Goal: Task Accomplishment & Management: Manage account settings

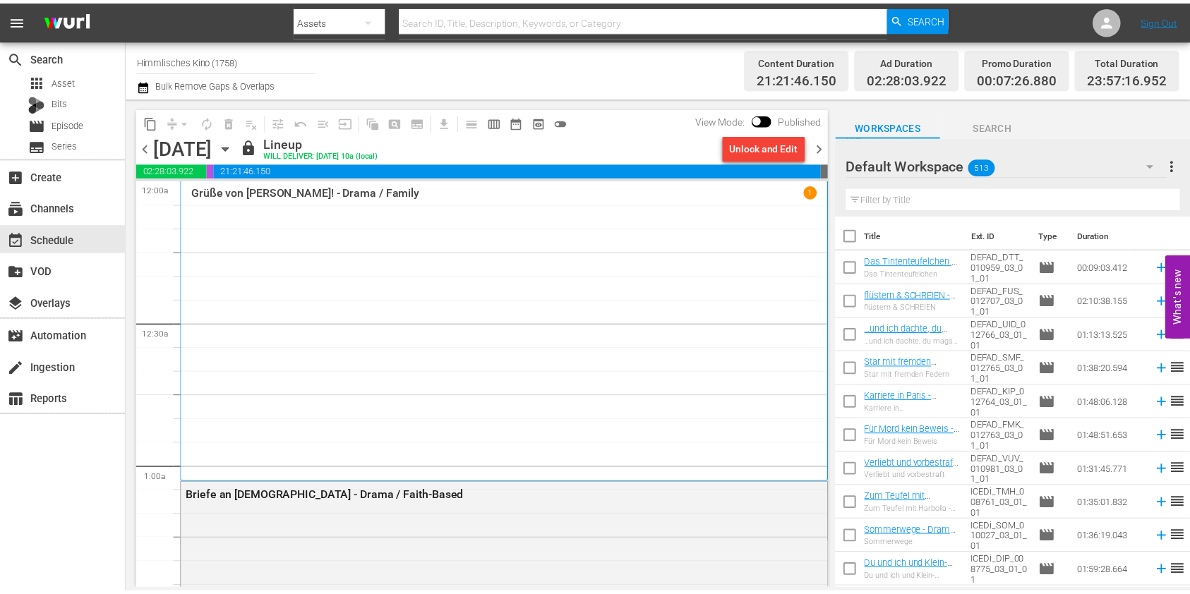
scroll to position [3699, 0]
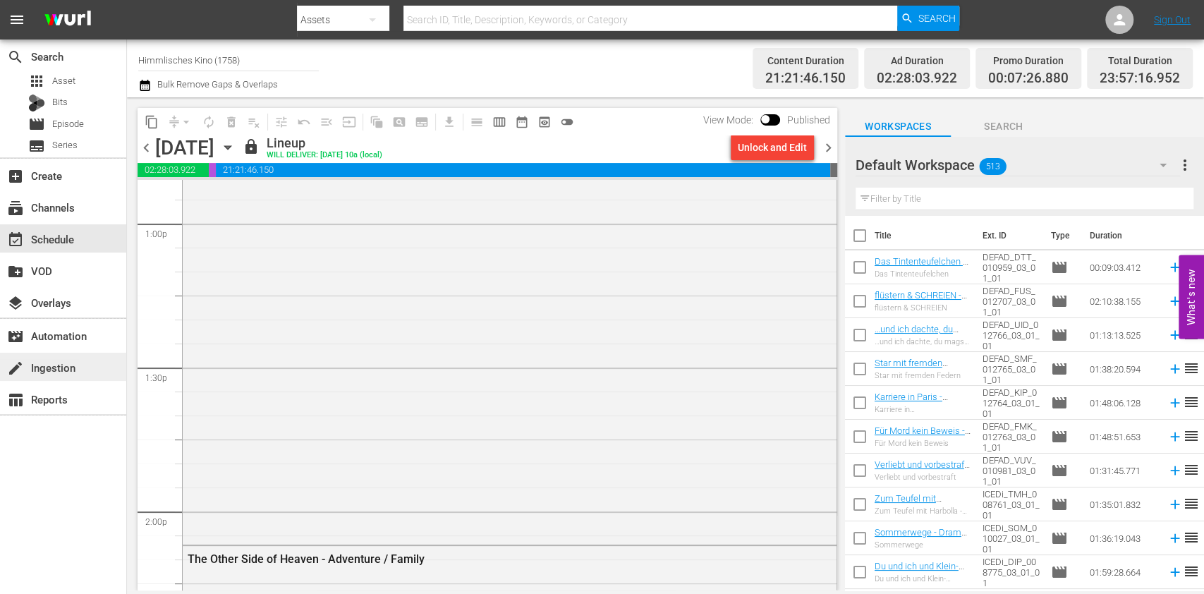
click at [40, 363] on div "create Ingestion" at bounding box center [39, 365] width 79 height 13
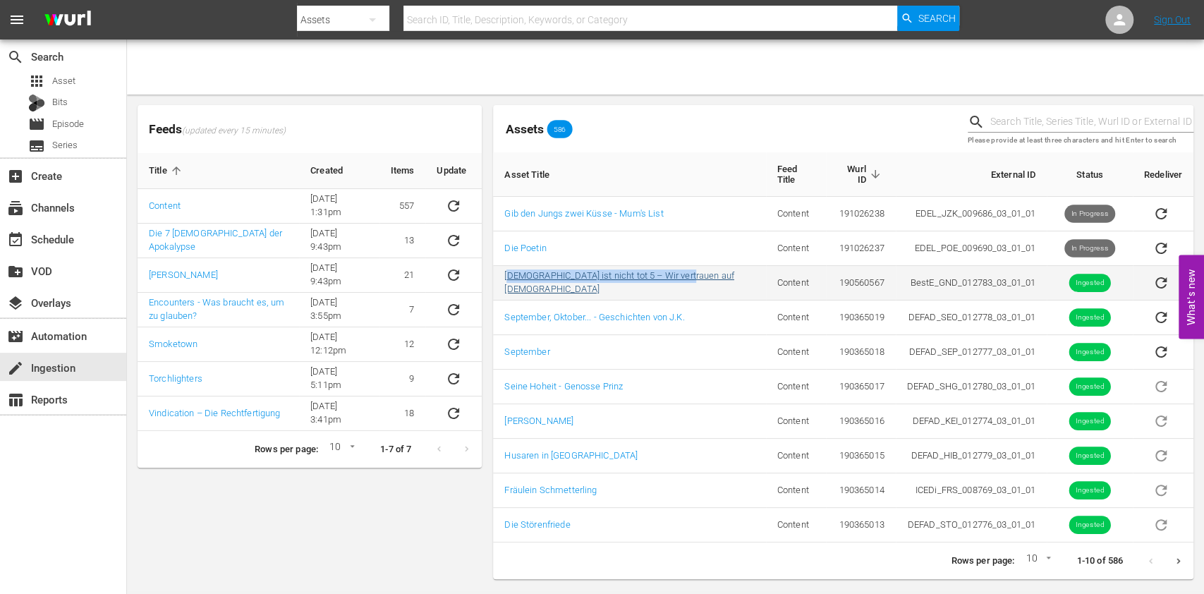
drag, startPoint x: 695, startPoint y: 270, endPoint x: 508, endPoint y: 278, distance: 187.1
click at [508, 278] on td "[DEMOGRAPHIC_DATA] ist nicht tot 5 – Wir vertrauen auf [DEMOGRAPHIC_DATA]" at bounding box center [629, 283] width 272 height 35
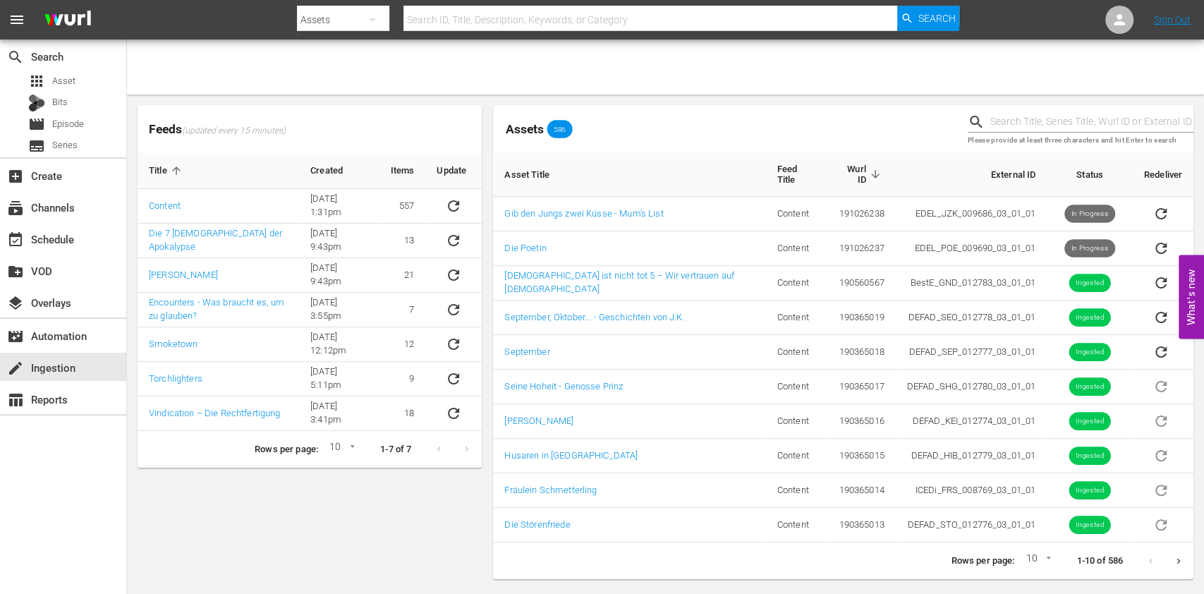
click at [416, 517] on div "Feeds (updated every 15 minutes) Title Created Items Update Content [DATE] 1:31…" at bounding box center [310, 341] width 356 height 485
click at [1180, 556] on icon "Next page" at bounding box center [1178, 561] width 11 height 11
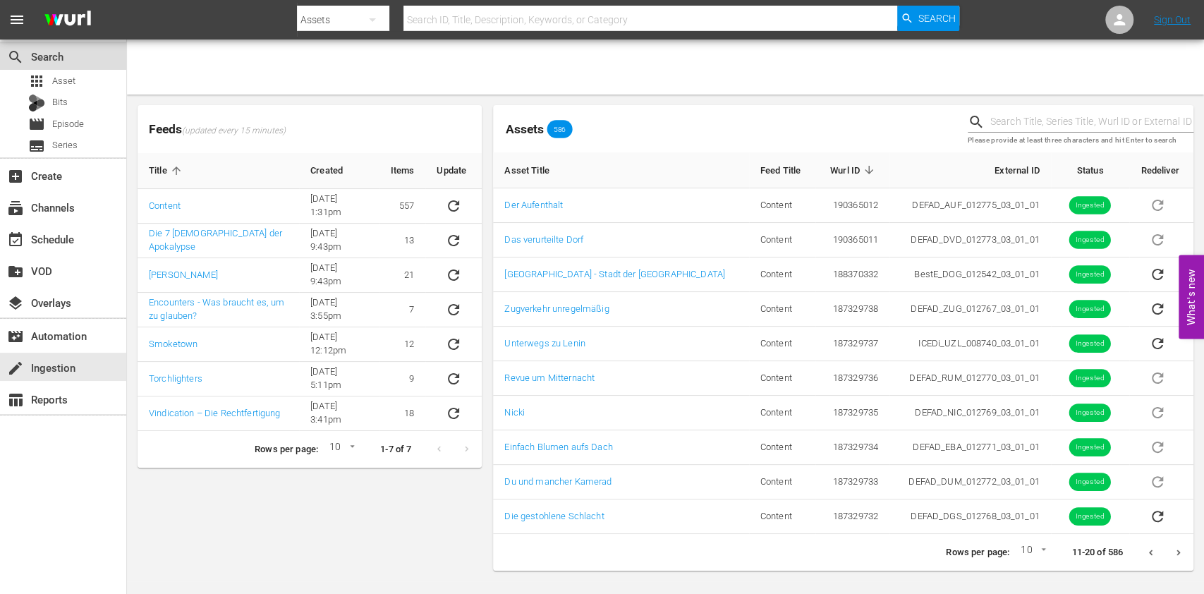
click at [90, 68] on div "search Search" at bounding box center [63, 56] width 126 height 28
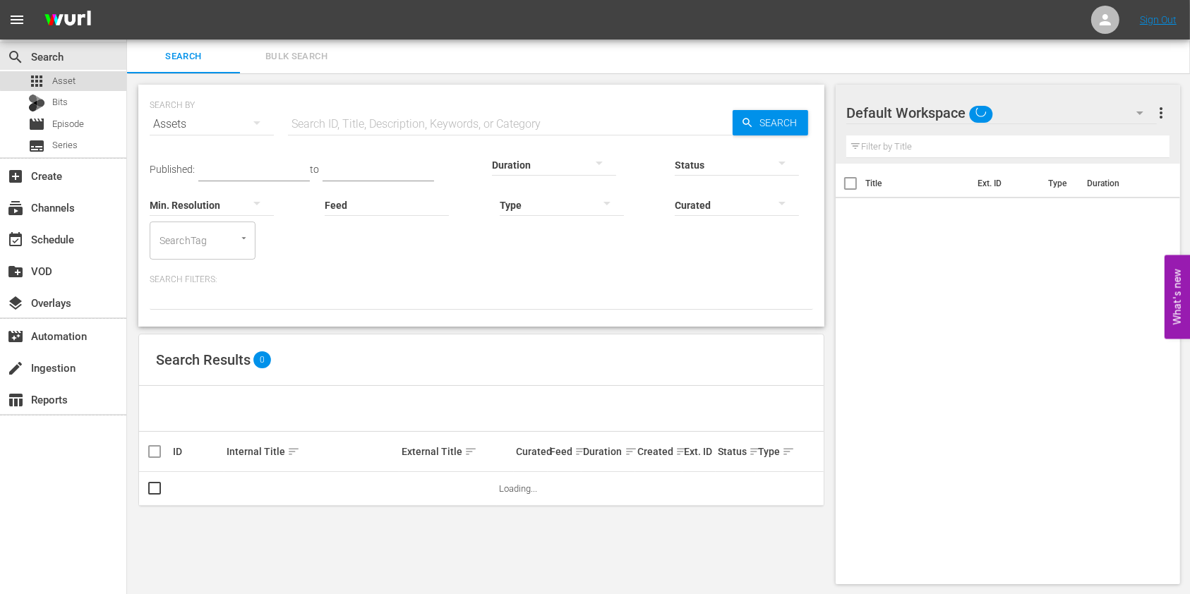
click at [80, 78] on div "apps Asset" at bounding box center [63, 81] width 126 height 20
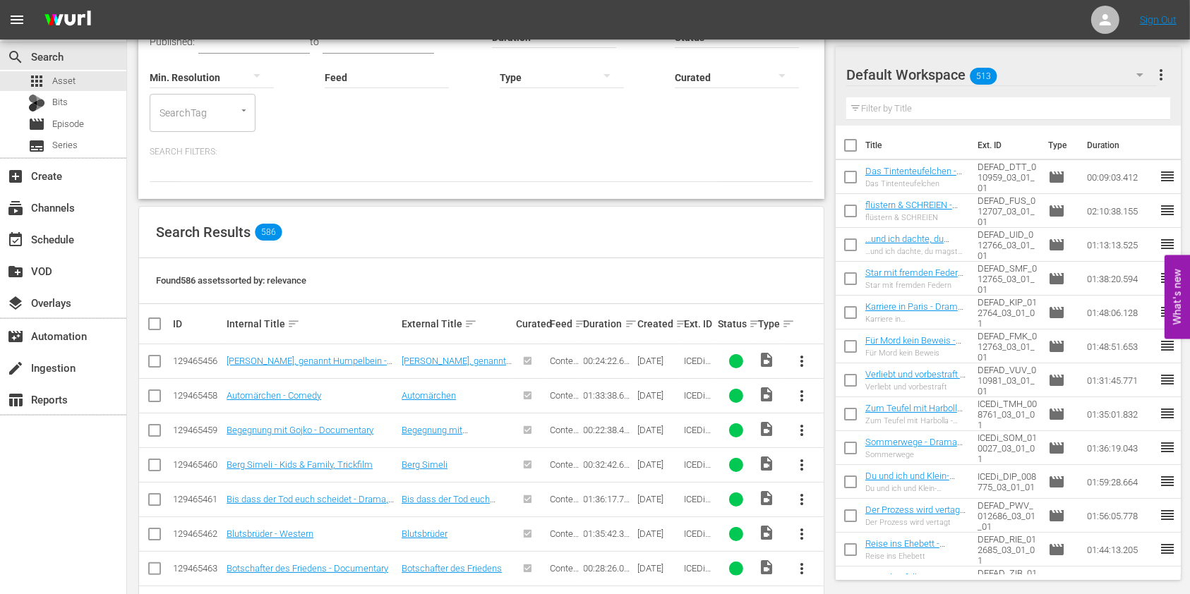
scroll to position [107, 0]
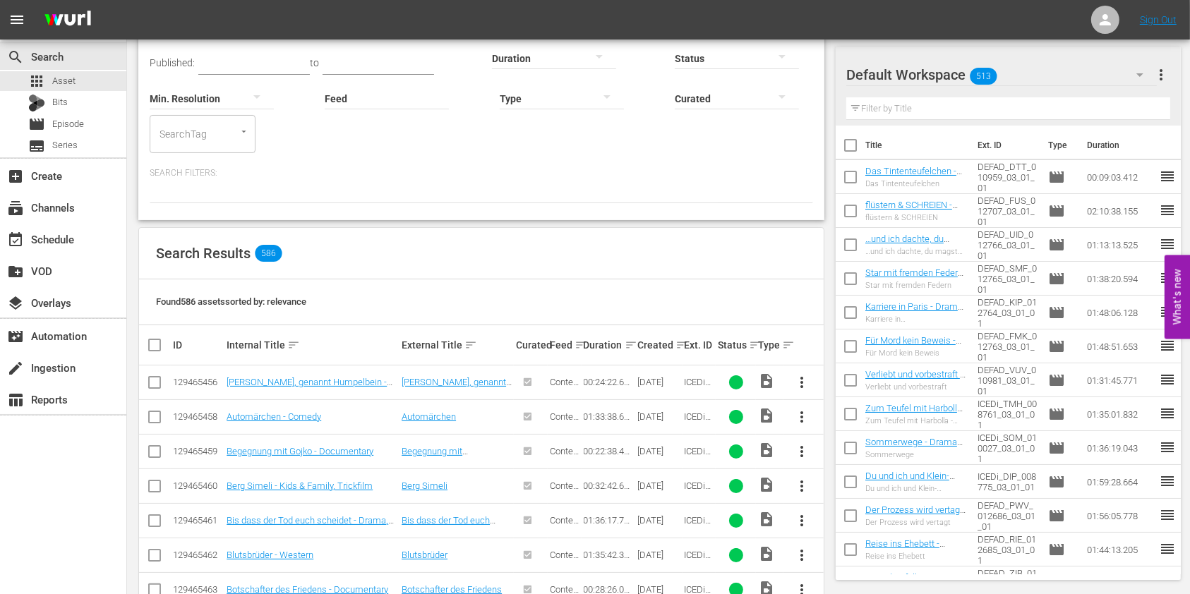
click at [711, 104] on div at bounding box center [737, 98] width 124 height 40
click at [703, 119] on div "Uncurated" at bounding box center [737, 119] width 124 height 23
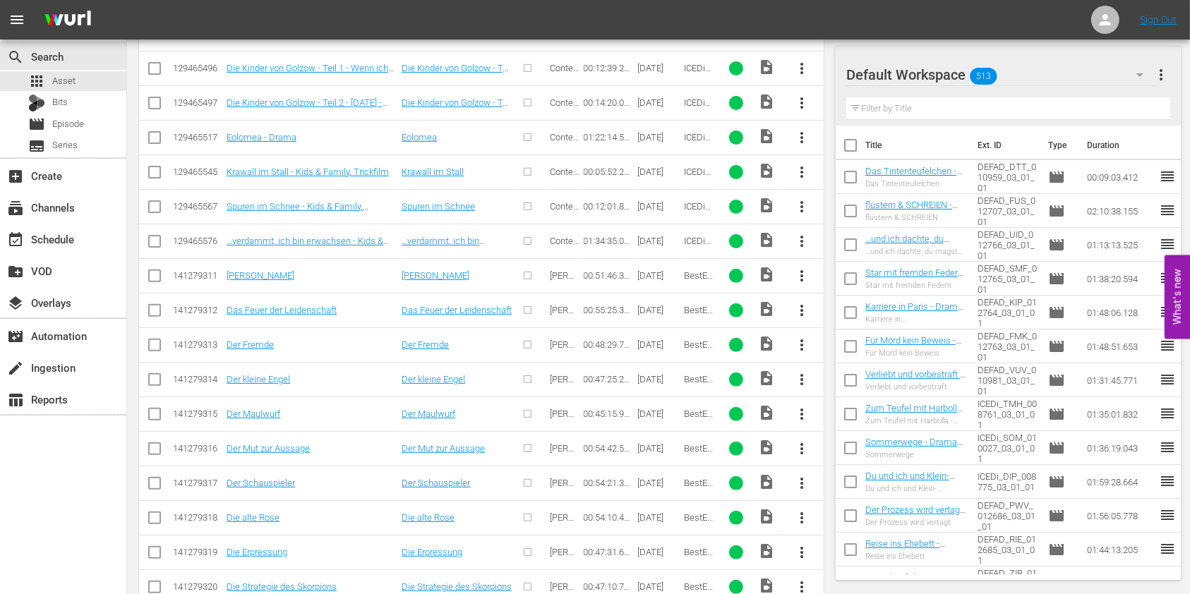
scroll to position [419, 0]
click at [97, 133] on div "movie Episode" at bounding box center [63, 124] width 126 height 20
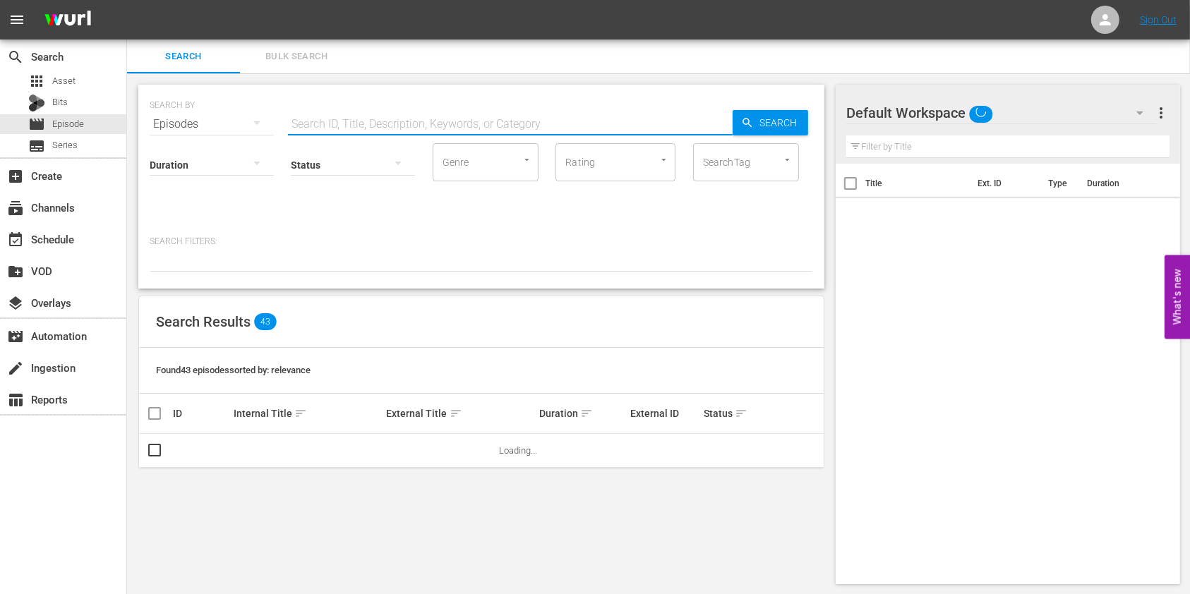
click at [485, 111] on input "text" at bounding box center [510, 124] width 445 height 34
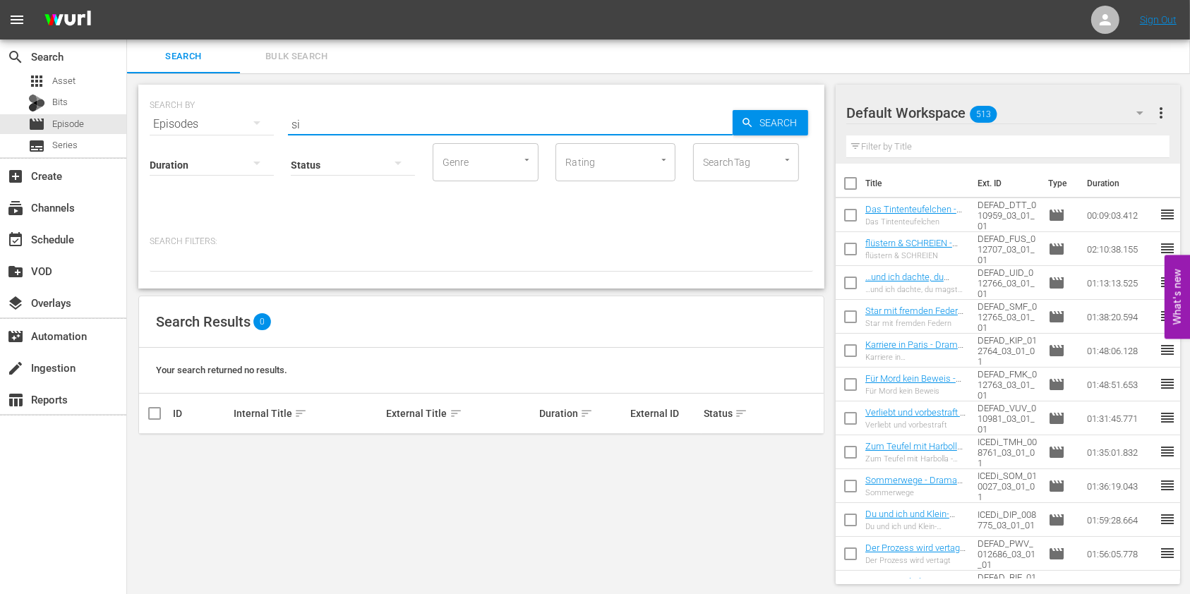
type input "s"
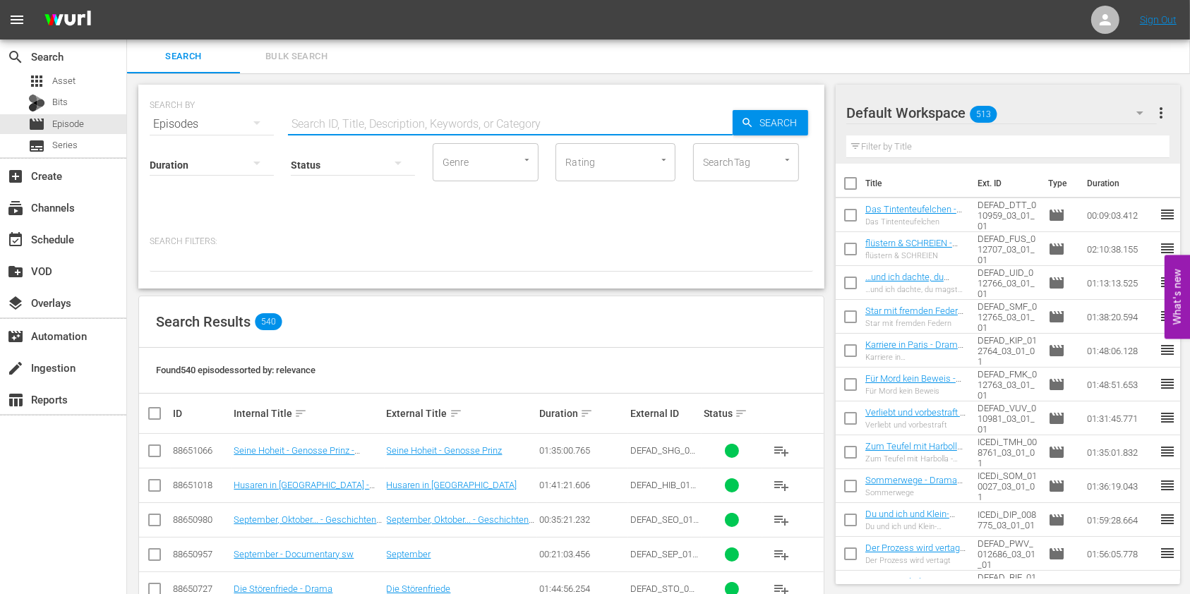
click at [59, 71] on div "search Search apps Asset Bits movie Episode subtitles Series" at bounding box center [63, 99] width 126 height 118
click at [88, 78] on div "apps Asset" at bounding box center [63, 81] width 126 height 20
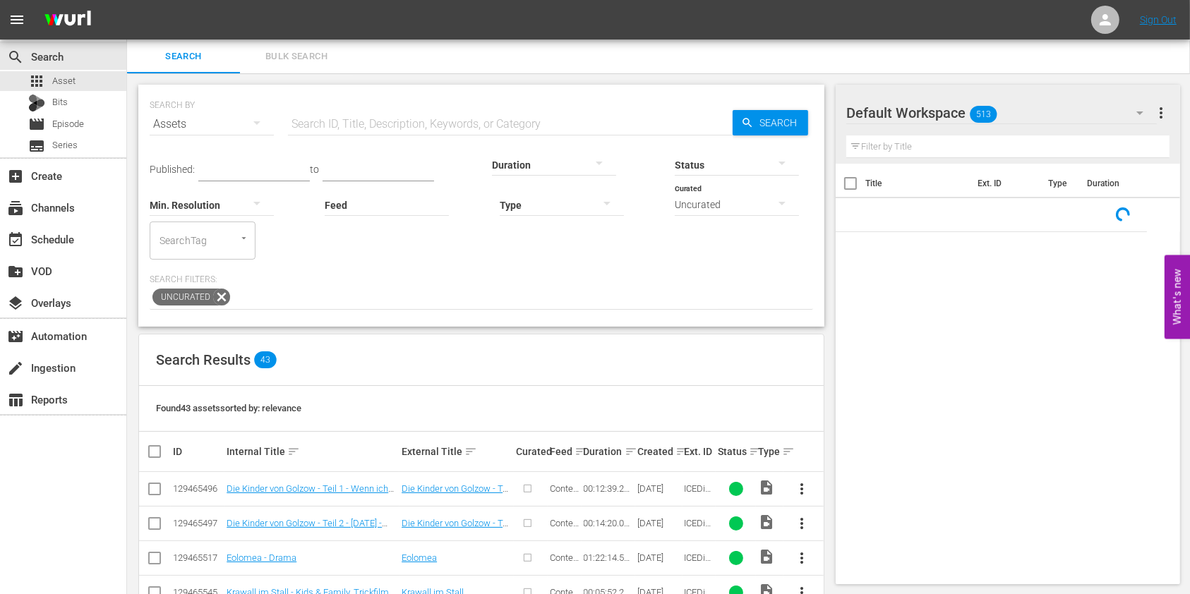
click at [394, 126] on input "text" at bounding box center [510, 124] width 445 height 34
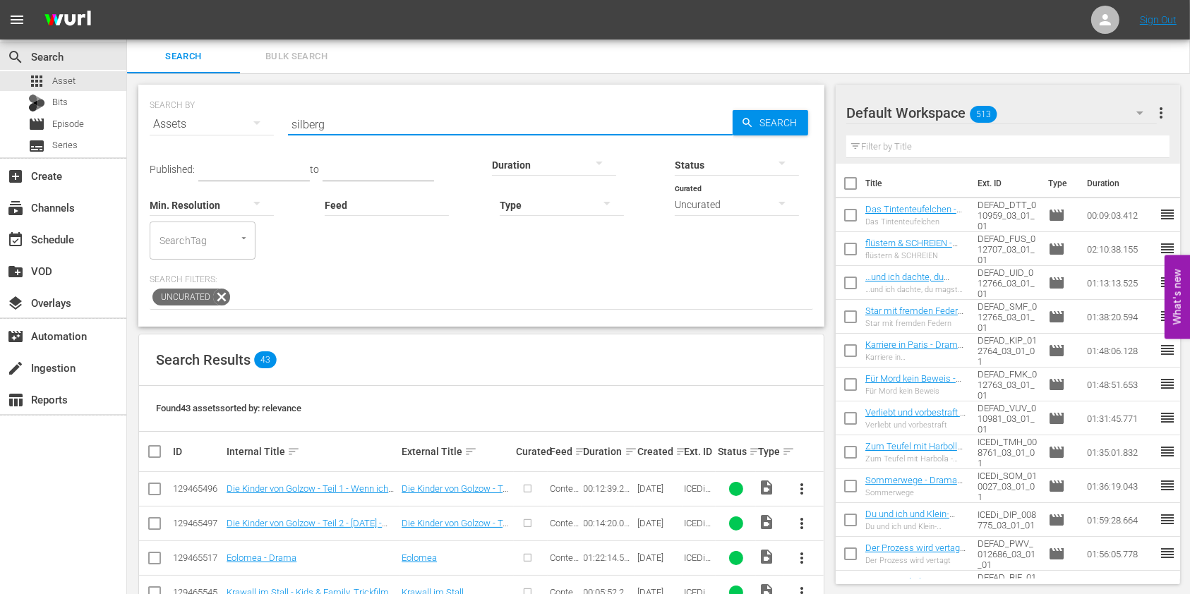
type input "silberg"
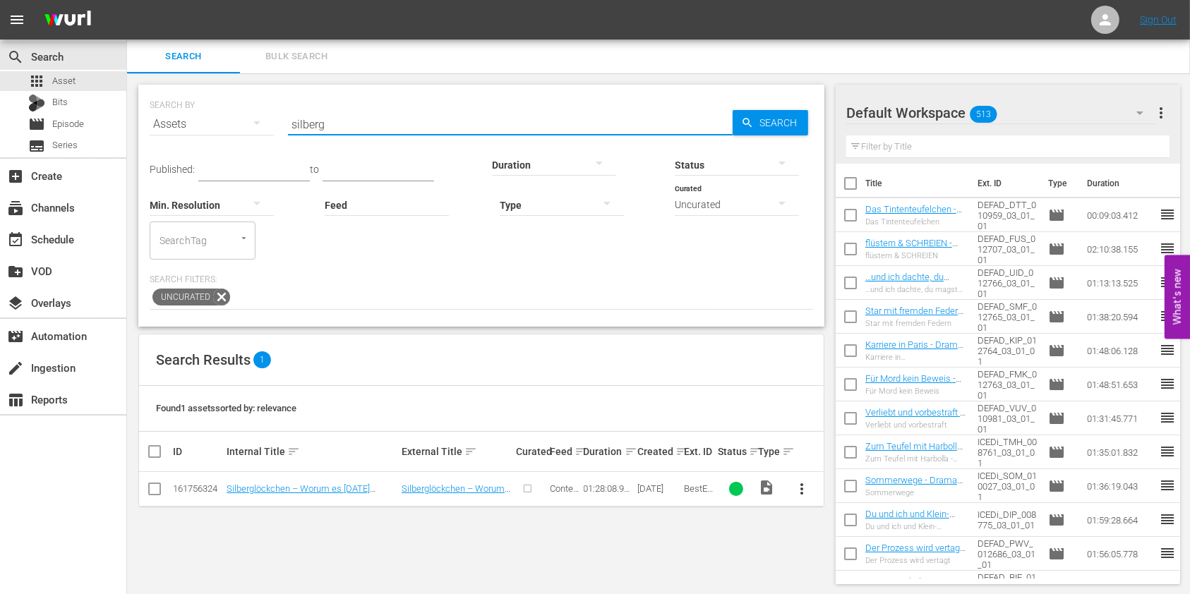
scroll to position [1, 0]
click at [787, 478] on button "more_vert" at bounding box center [802, 488] width 34 height 34
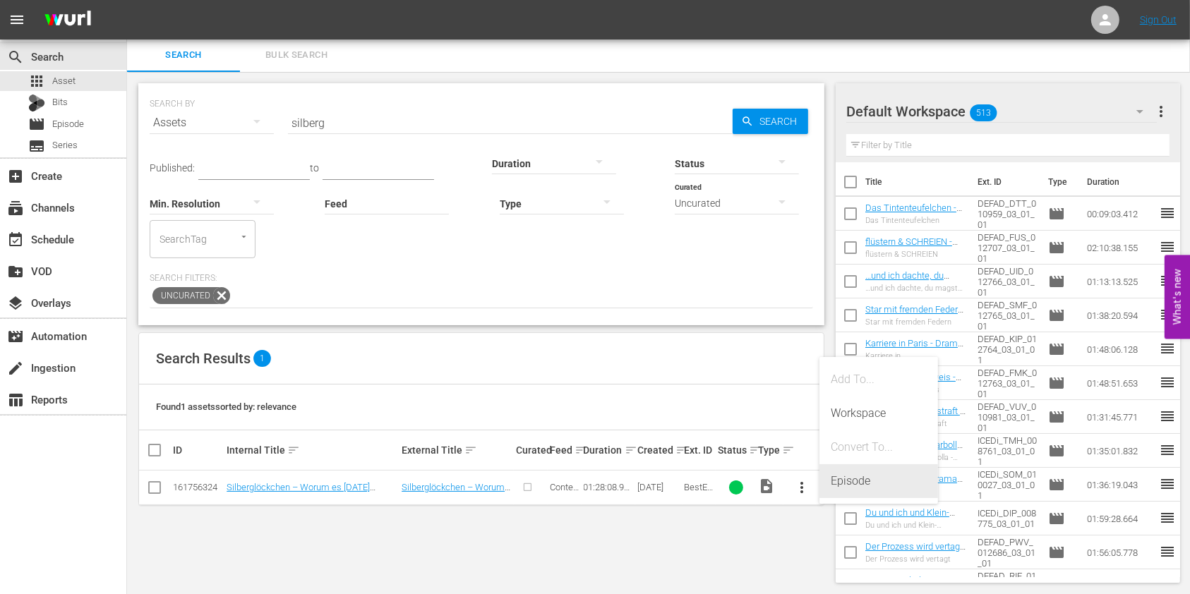
click at [848, 490] on div "Episode" at bounding box center [878, 481] width 96 height 34
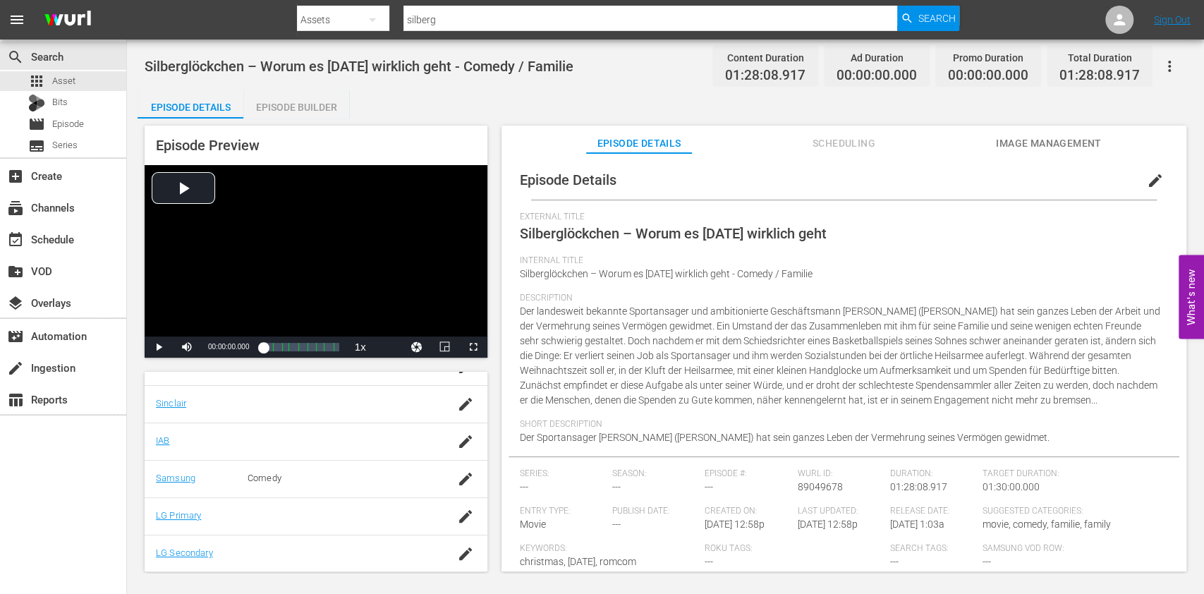
scroll to position [188, 0]
click at [457, 452] on icon "button" at bounding box center [465, 445] width 17 height 17
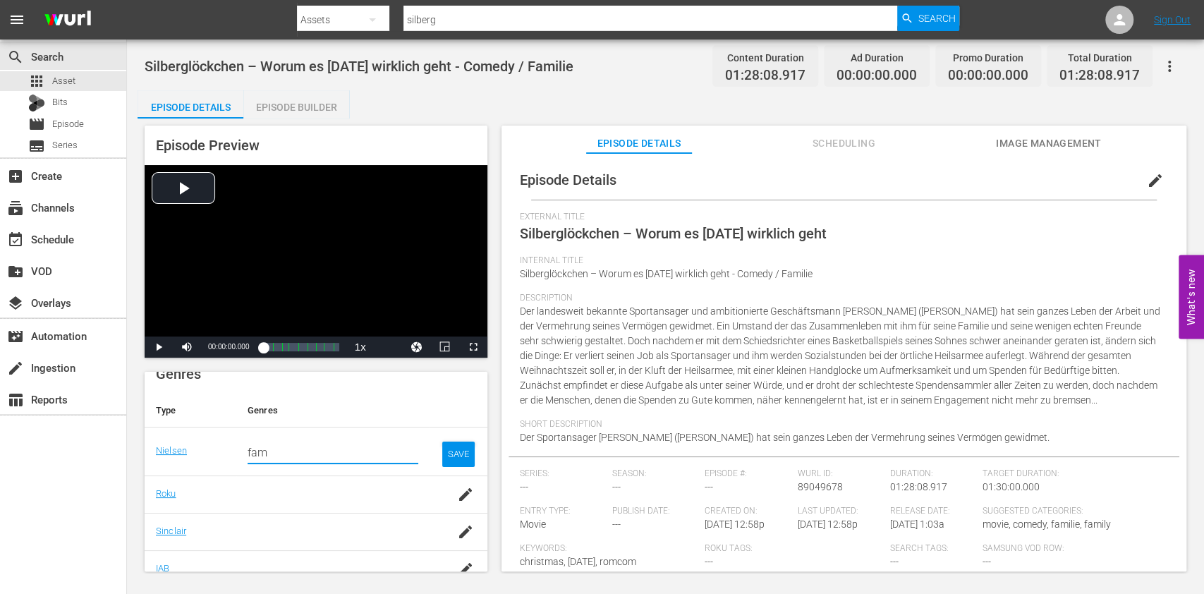
type input "c"
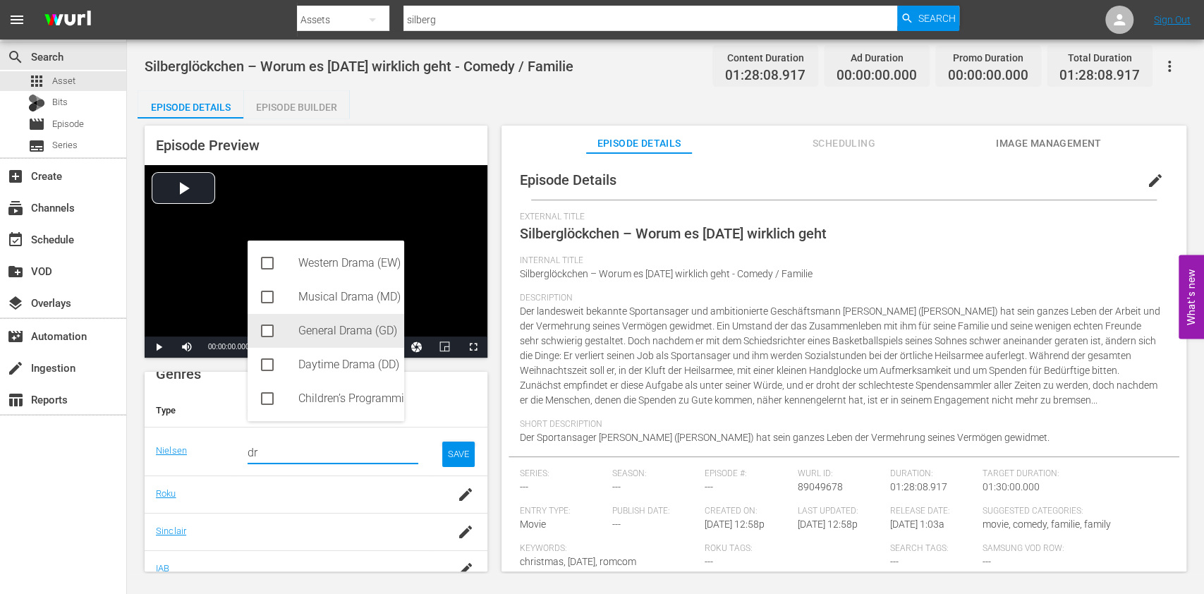
click at [341, 320] on div "General Drama (GD)" at bounding box center [345, 331] width 95 height 34
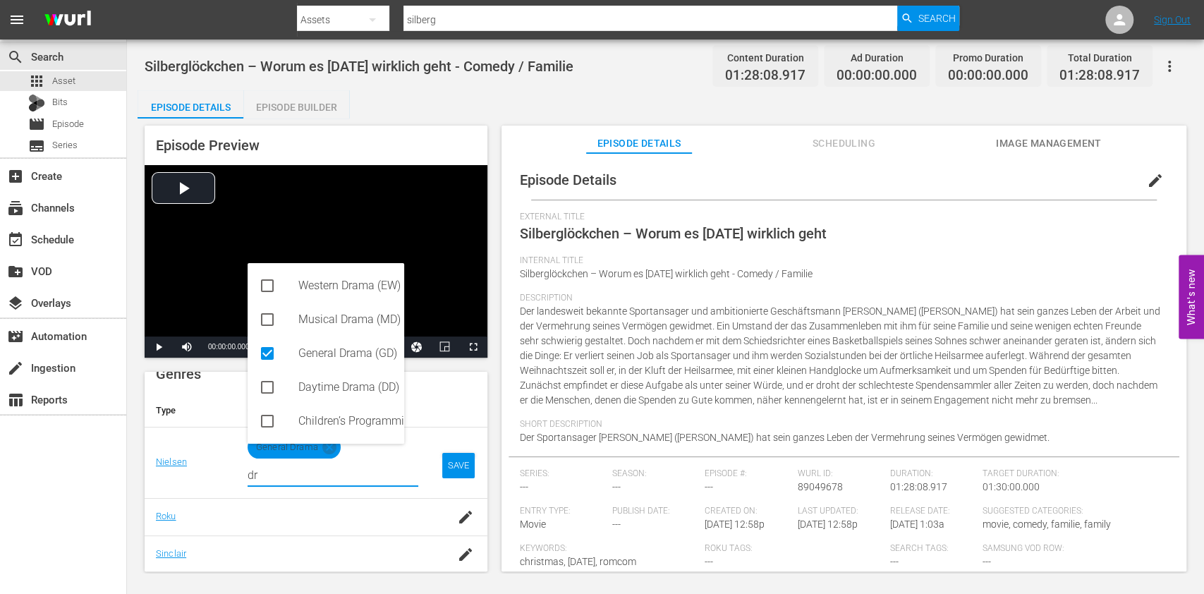
type input "dr"
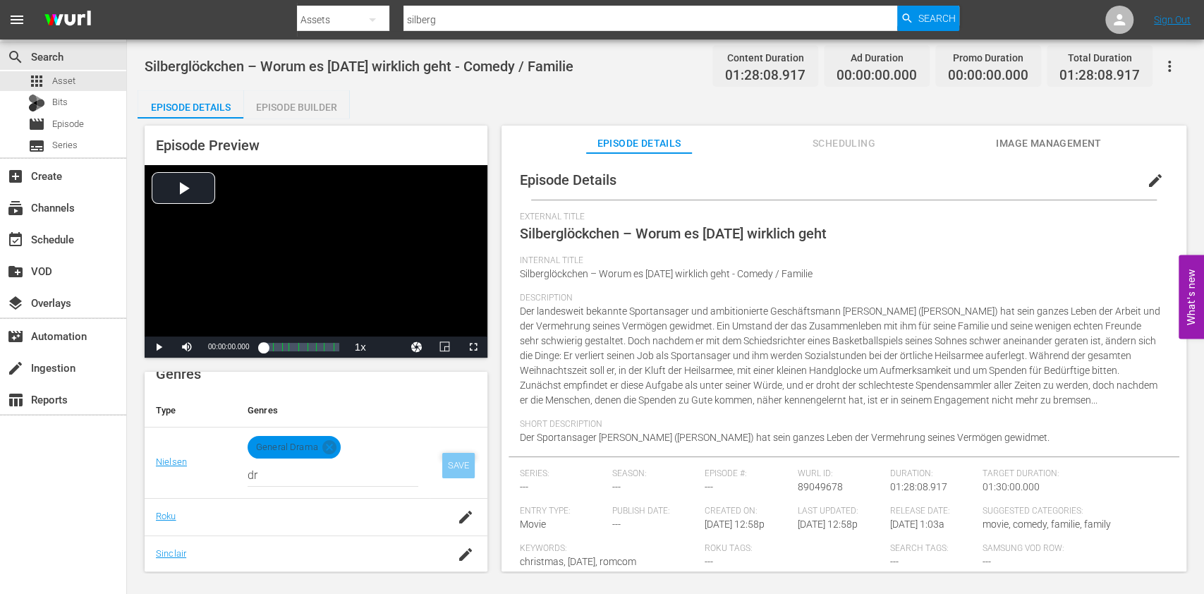
click at [442, 461] on div "SAVE" at bounding box center [458, 465] width 32 height 25
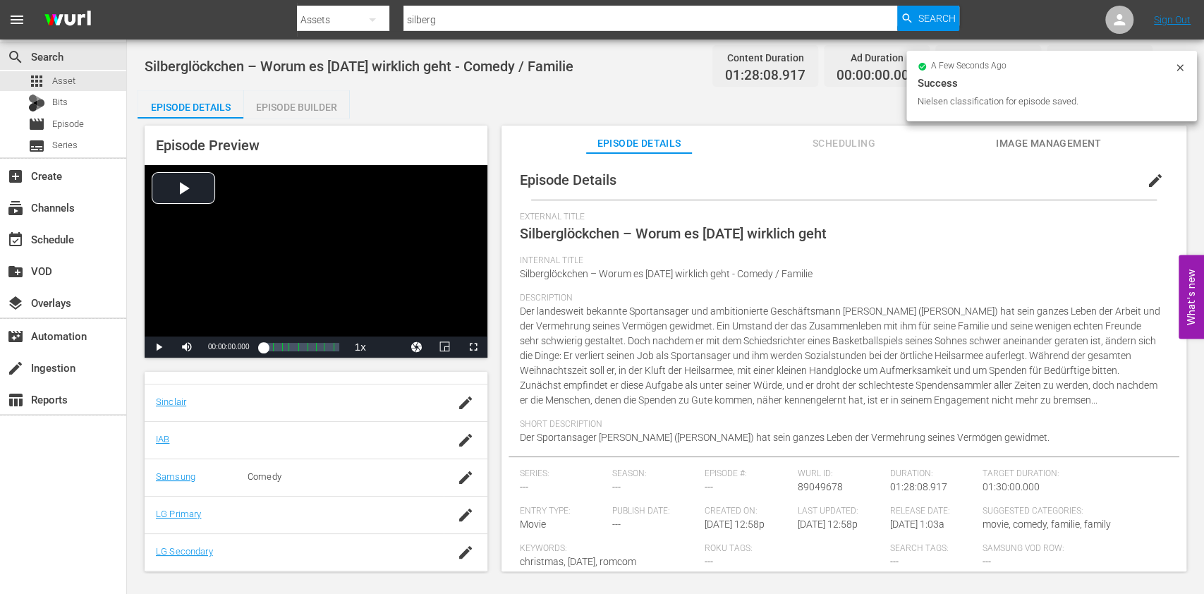
scroll to position [305, 0]
click at [455, 525] on div "button" at bounding box center [465, 516] width 21 height 25
type input "d"
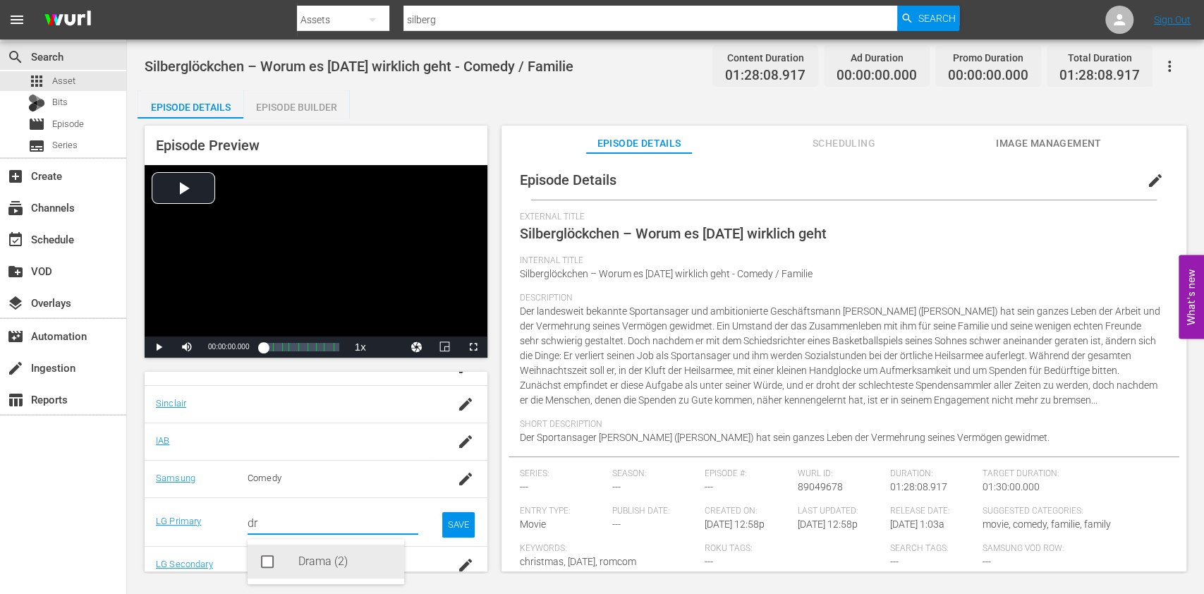
click at [316, 567] on div "Drama (2)" at bounding box center [345, 562] width 95 height 34
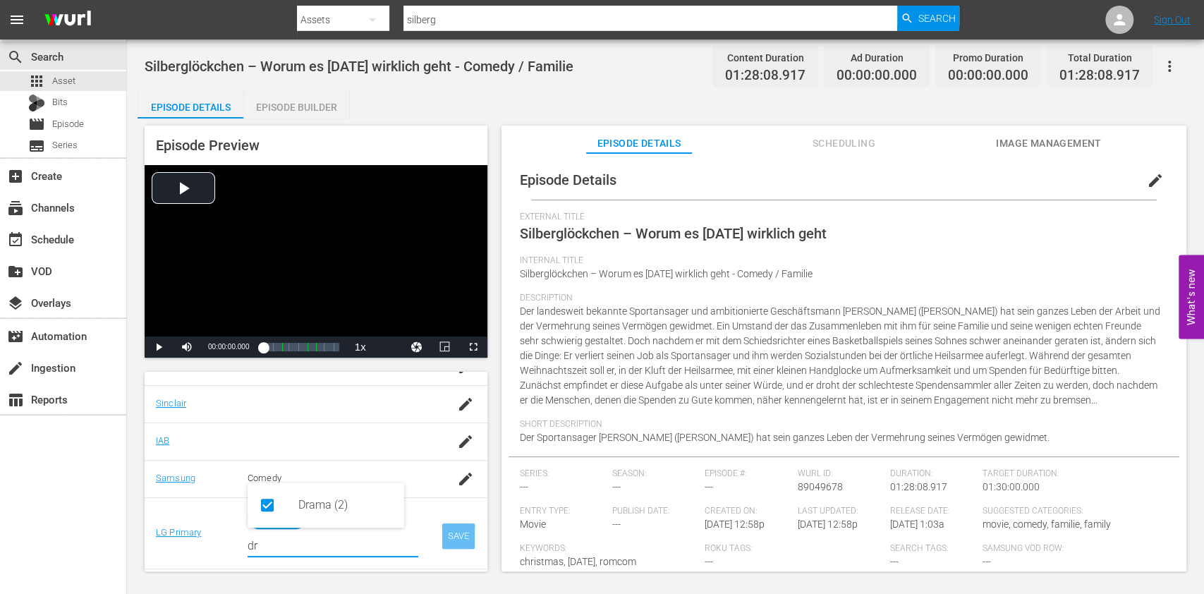
type input "dr"
click at [458, 533] on div "SAVE" at bounding box center [458, 536] width 32 height 25
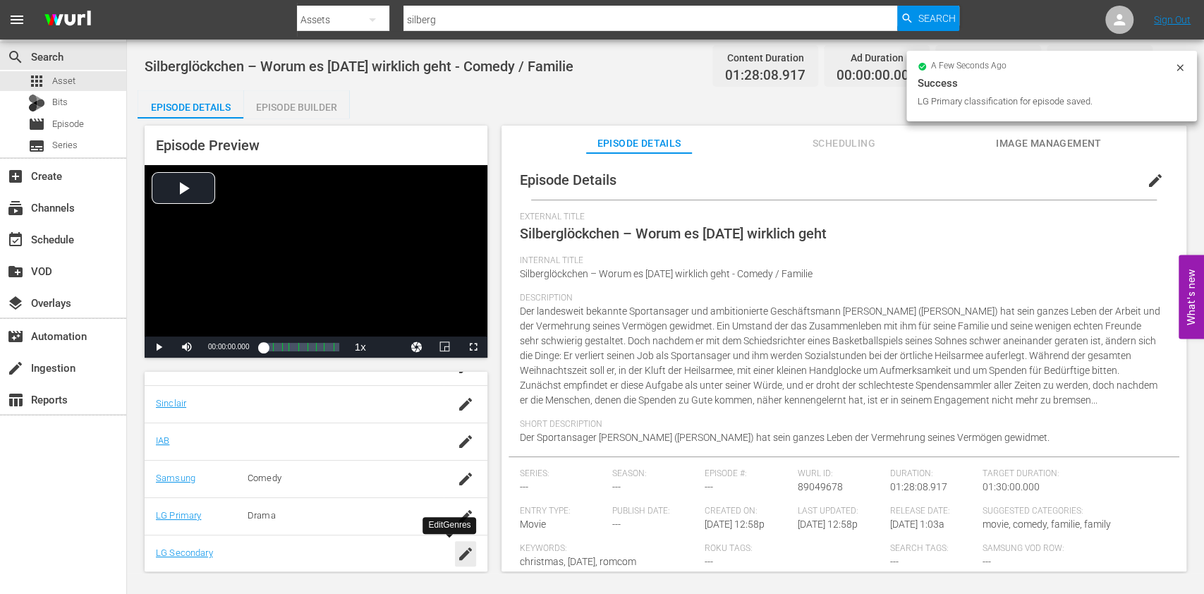
click at [457, 557] on icon "button" at bounding box center [465, 553] width 17 height 17
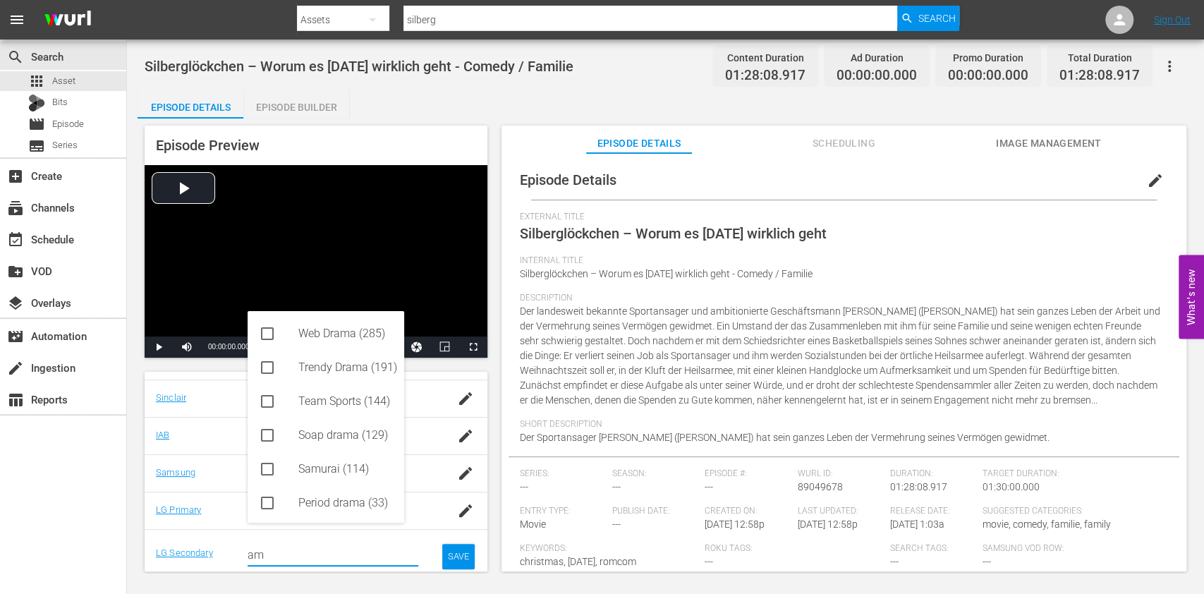
type input "a"
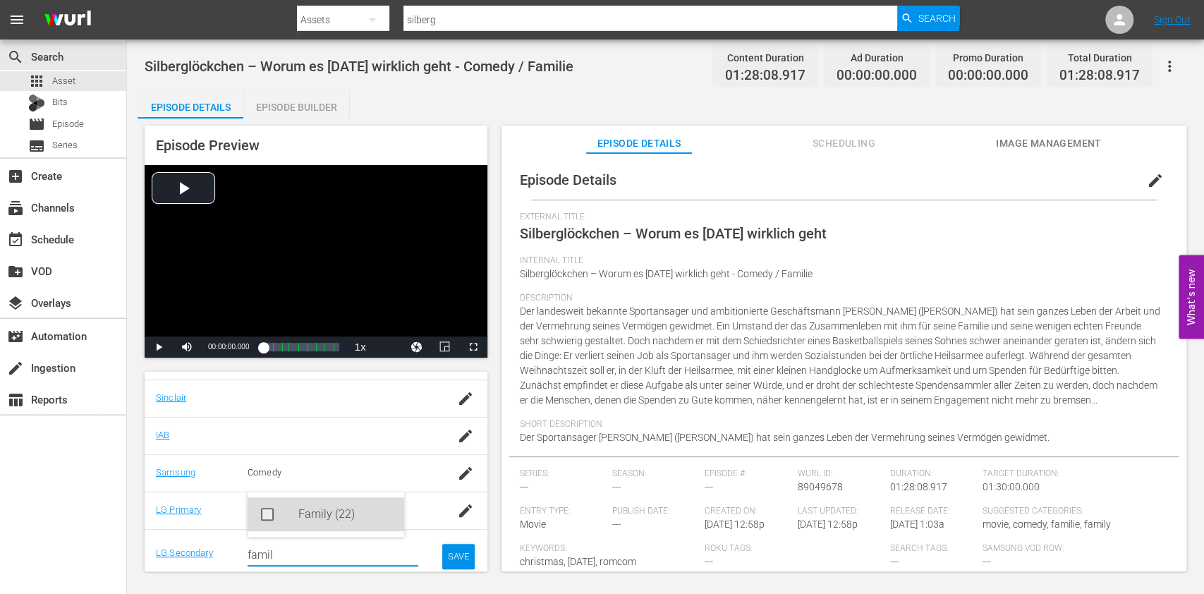
click at [330, 516] on div "Family (22)" at bounding box center [345, 514] width 95 height 34
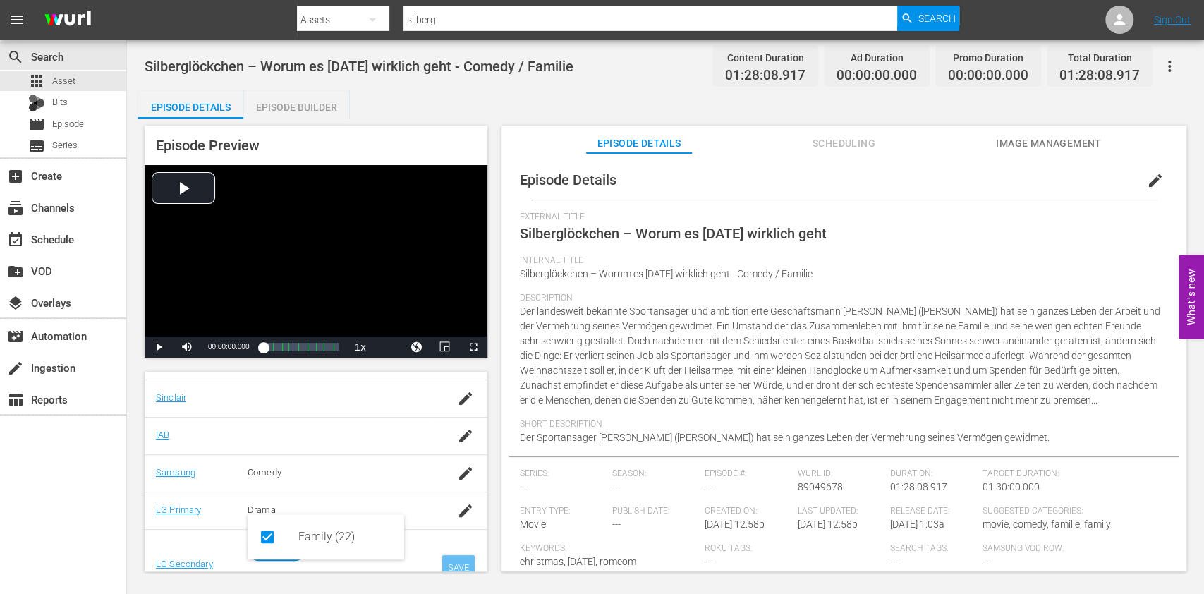
type input "famil"
click at [452, 567] on div "SAVE" at bounding box center [458, 567] width 32 height 25
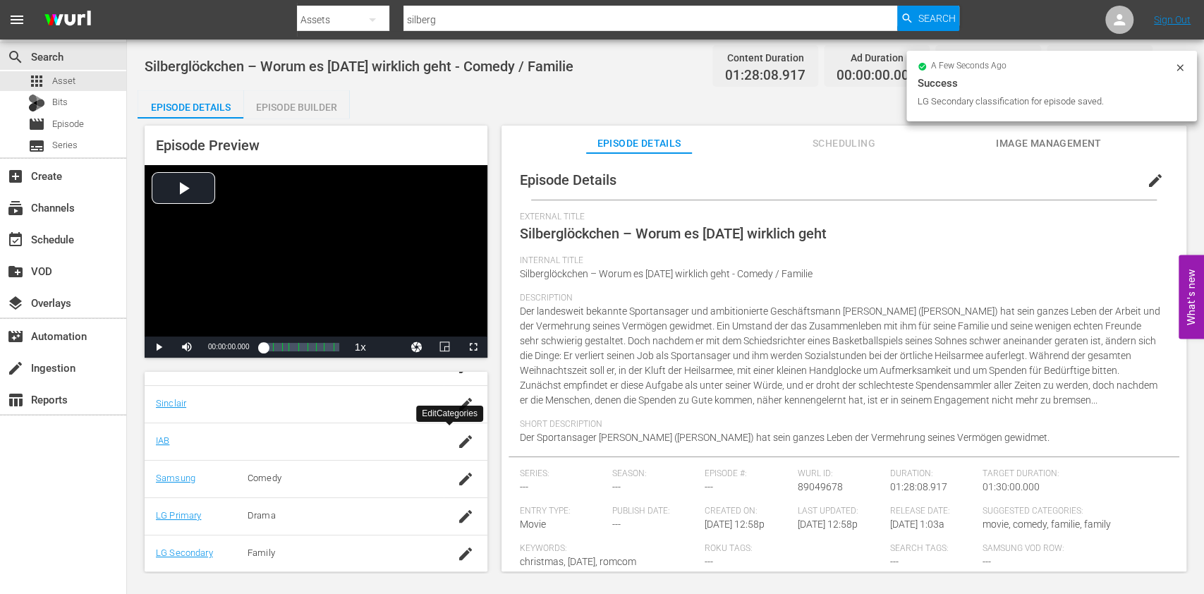
scroll to position [0, 0]
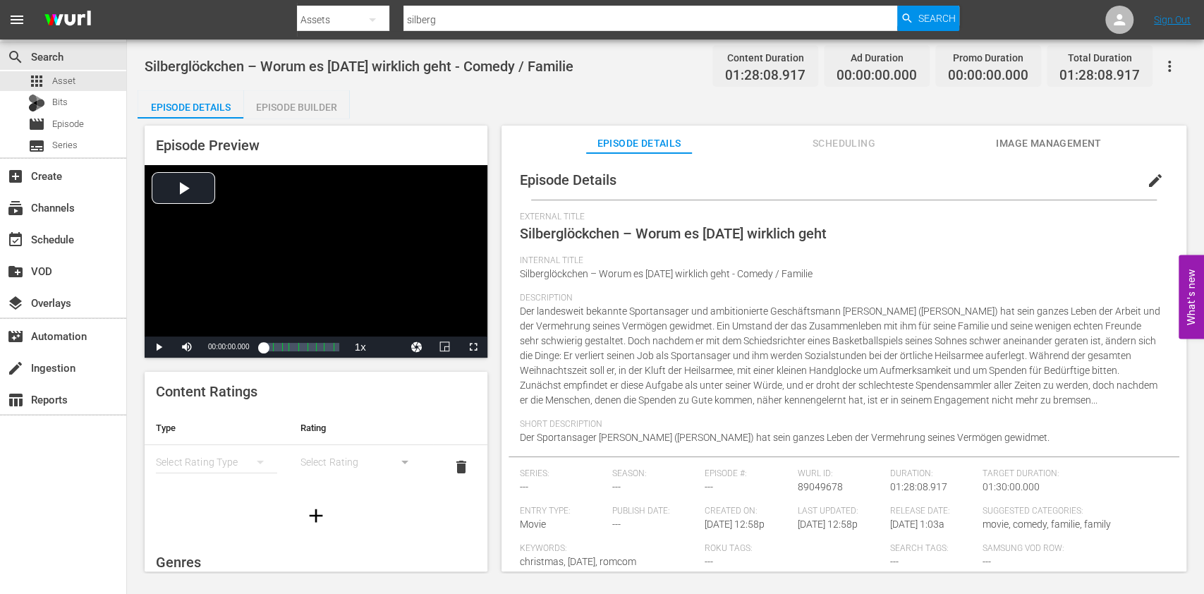
click at [195, 456] on div "simple table" at bounding box center [216, 462] width 121 height 40
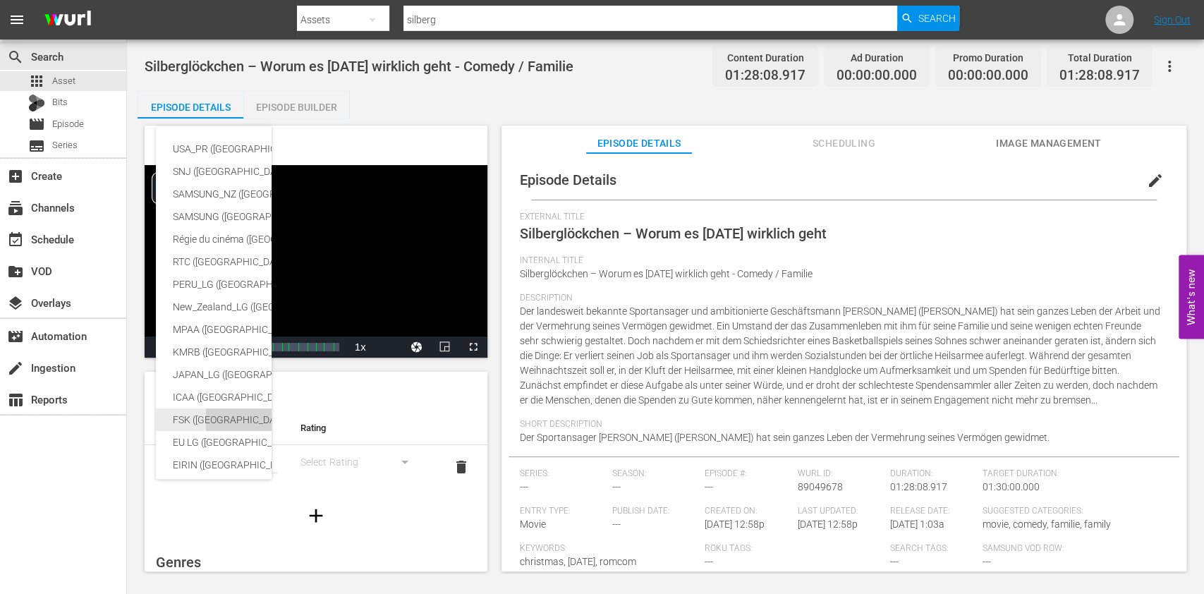
click at [209, 419] on div "FSK ([GEOGRAPHIC_DATA])" at bounding box center [335, 420] width 324 height 23
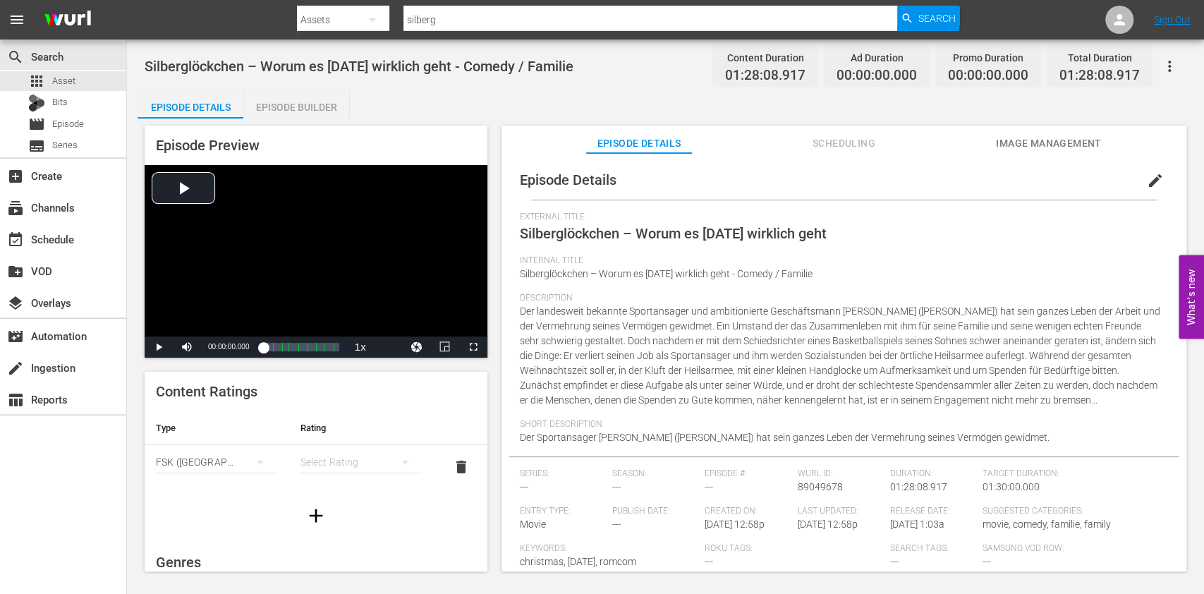
click at [327, 449] on div "USA_PR ([GEOGRAPHIC_DATA]) SNJ ([GEOGRAPHIC_DATA]) SAMSUNG_NZ ([GEOGRAPHIC_DATA…" at bounding box center [602, 297] width 1204 height 594
click at [322, 458] on div "simple table" at bounding box center [360, 462] width 121 height 40
click at [331, 489] on div "FSK 6" at bounding box center [352, 490] width 82 height 23
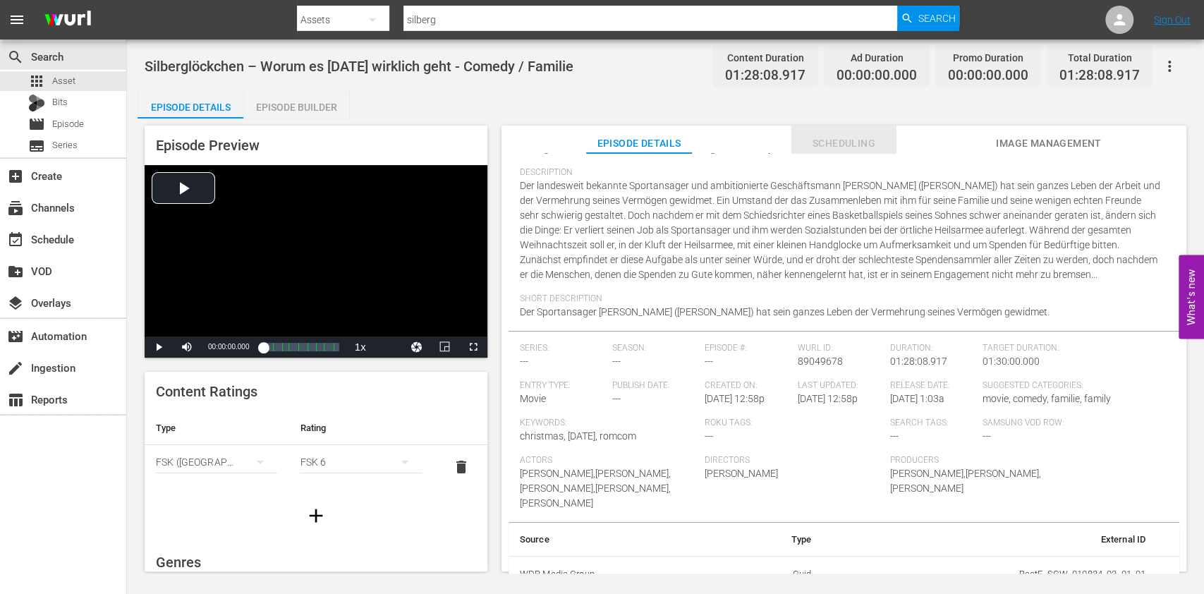
click at [840, 140] on span "Scheduling" at bounding box center [844, 144] width 106 height 18
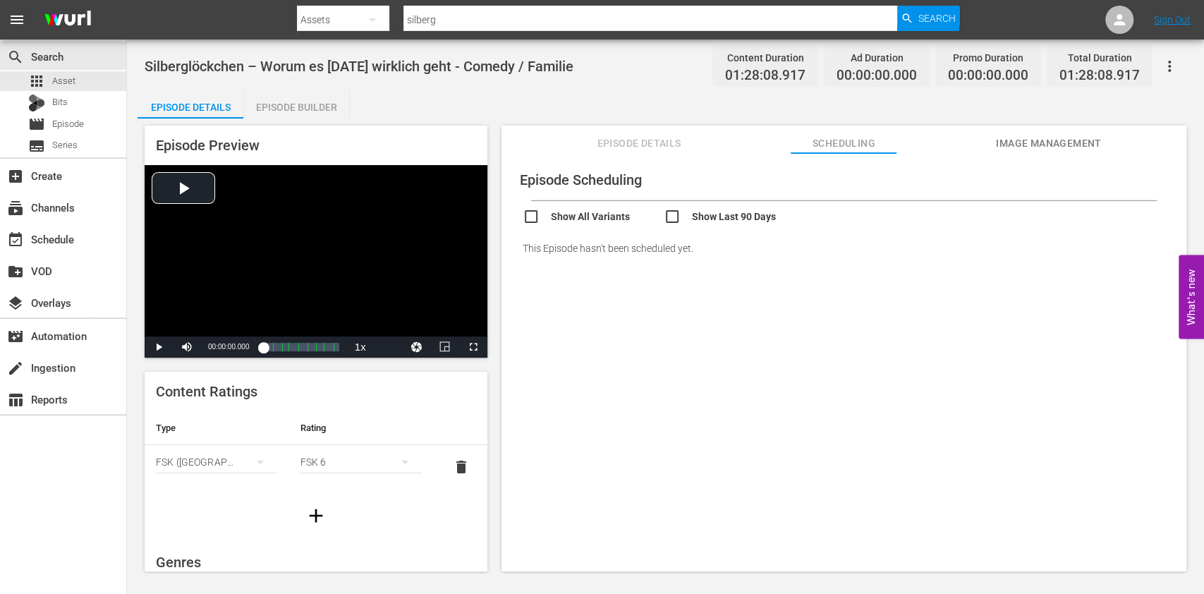
click at [1041, 133] on button "Image Management" at bounding box center [1049, 140] width 106 height 28
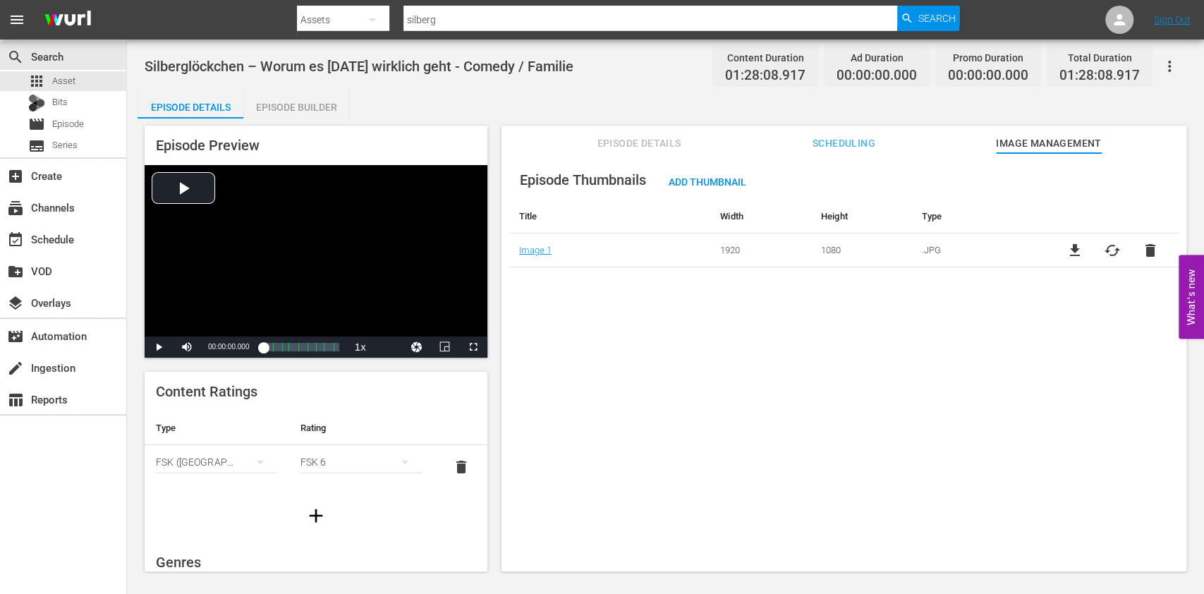
click at [620, 311] on div "Episode Thumbnails Add Thumbnail Title Width Height Type Image 1 1920 1080 .JPG…" at bounding box center [844, 369] width 685 height 432
click at [653, 128] on button "Episode Details" at bounding box center [639, 140] width 106 height 28
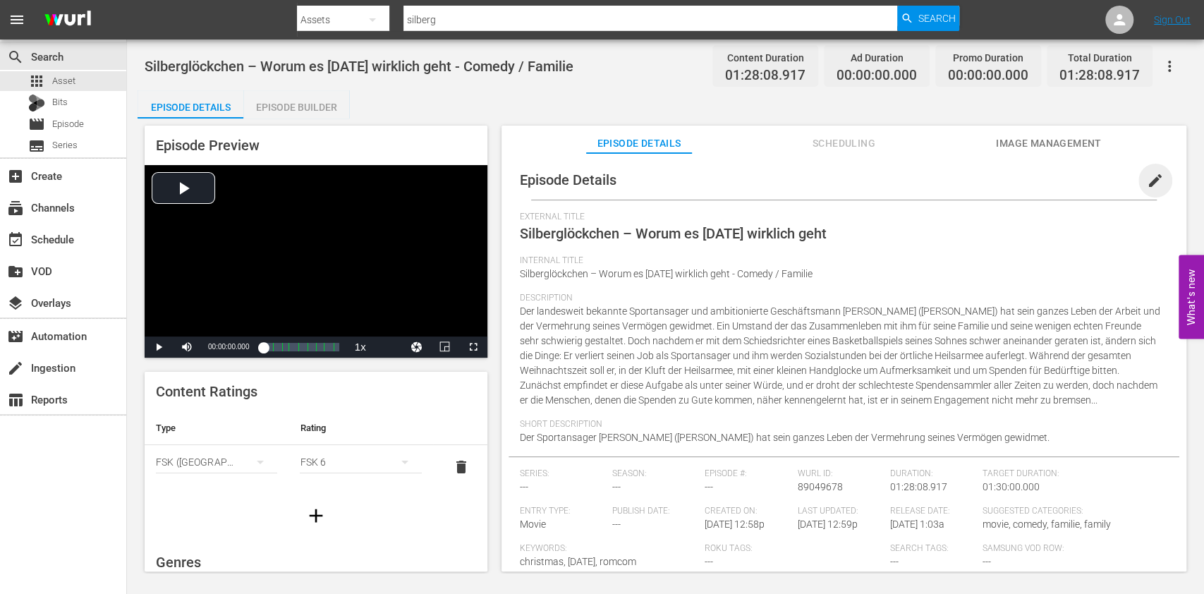
click at [1147, 183] on span "edit" at bounding box center [1155, 180] width 17 height 17
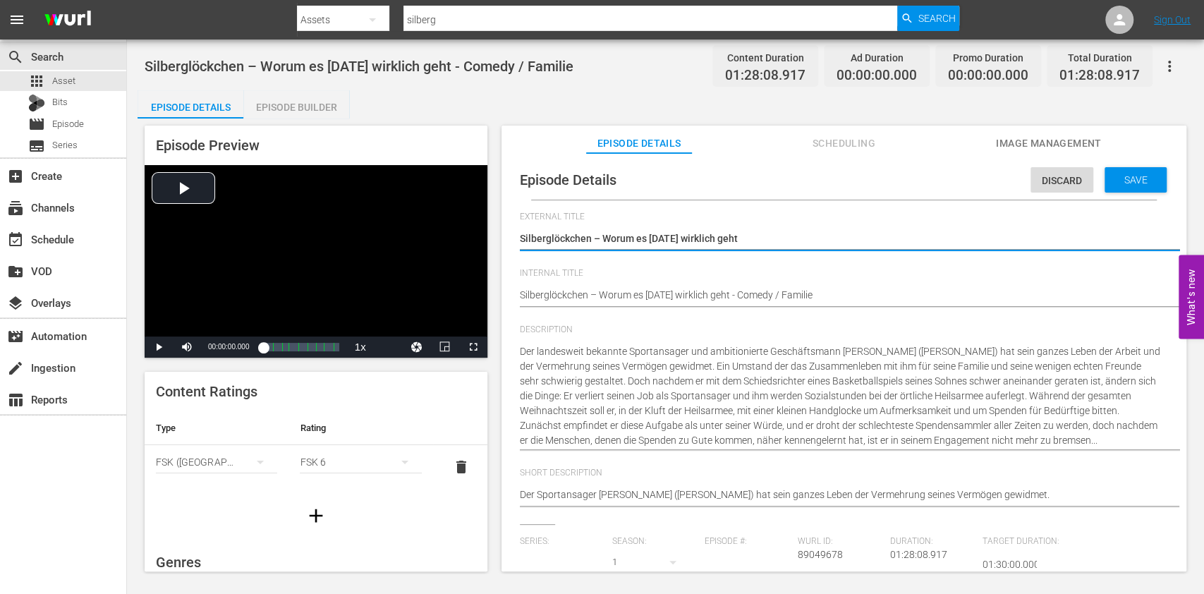
type input "No Series"
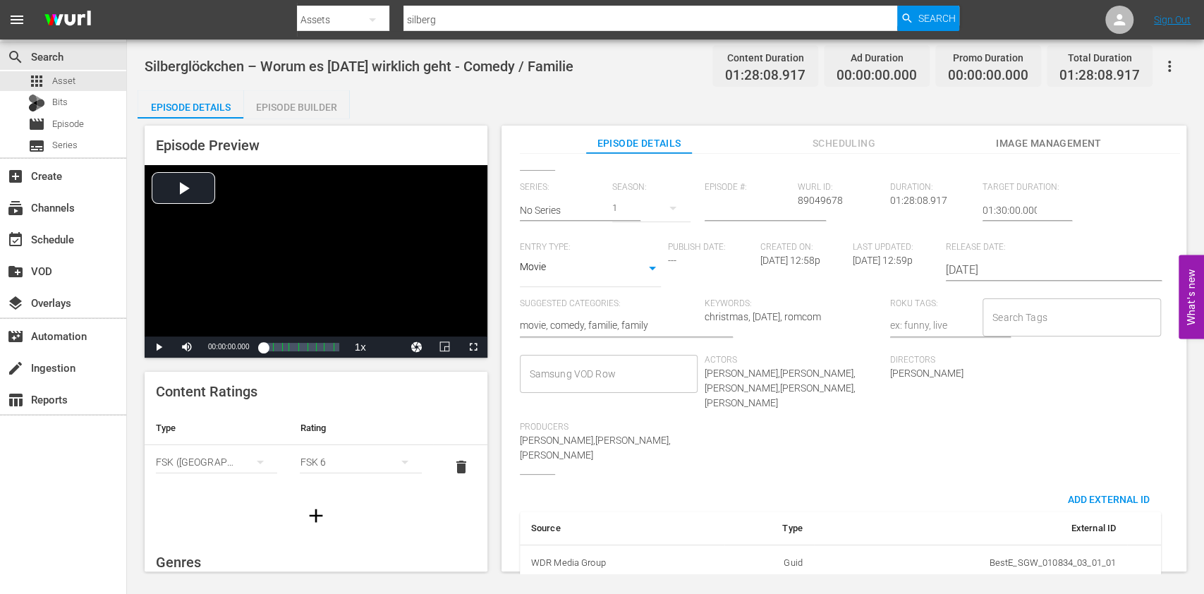
click at [617, 357] on div "Samsung VOD Row" at bounding box center [609, 374] width 179 height 38
click at [612, 378] on input "Samsung VOD Row" at bounding box center [598, 373] width 145 height 25
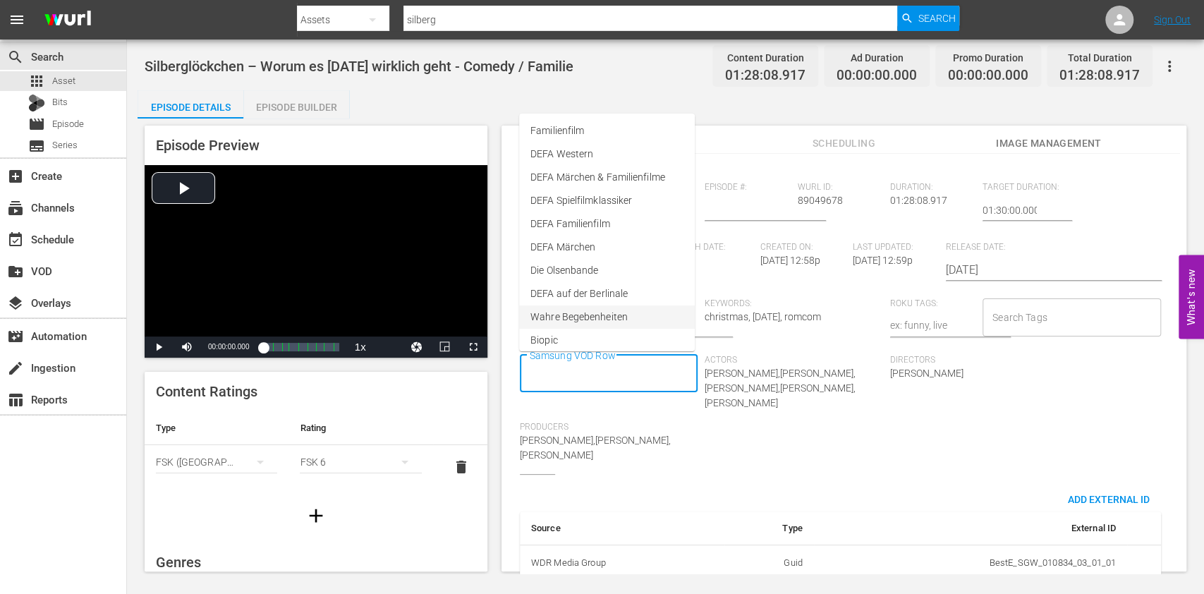
scroll to position [161, 0]
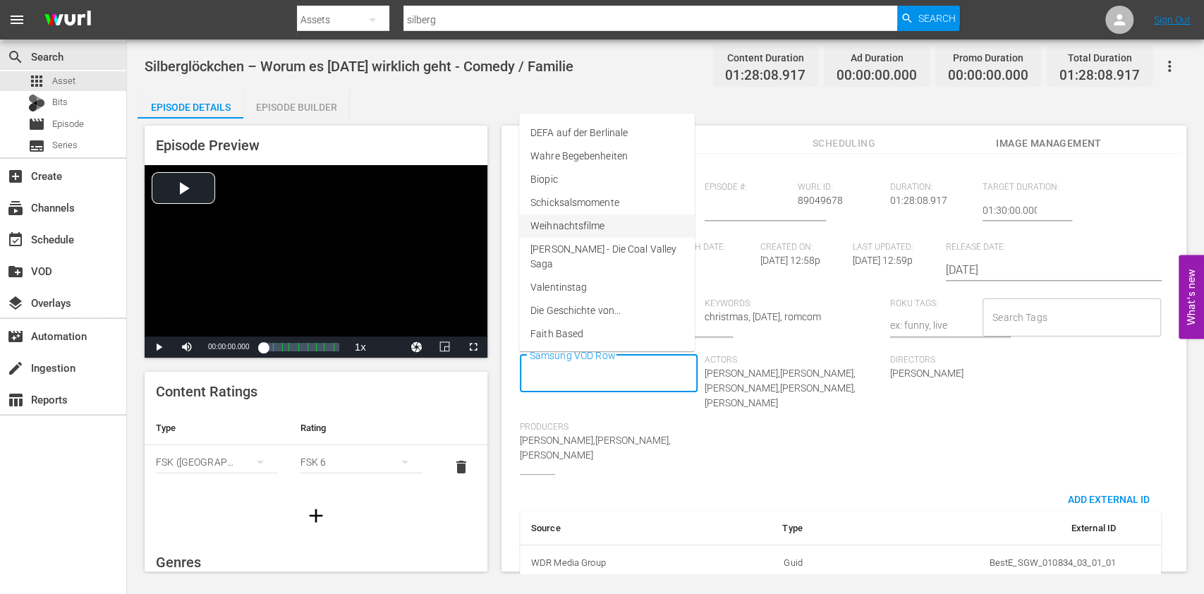
click at [598, 226] on span "Weihnachtsfilme" at bounding box center [568, 226] width 74 height 15
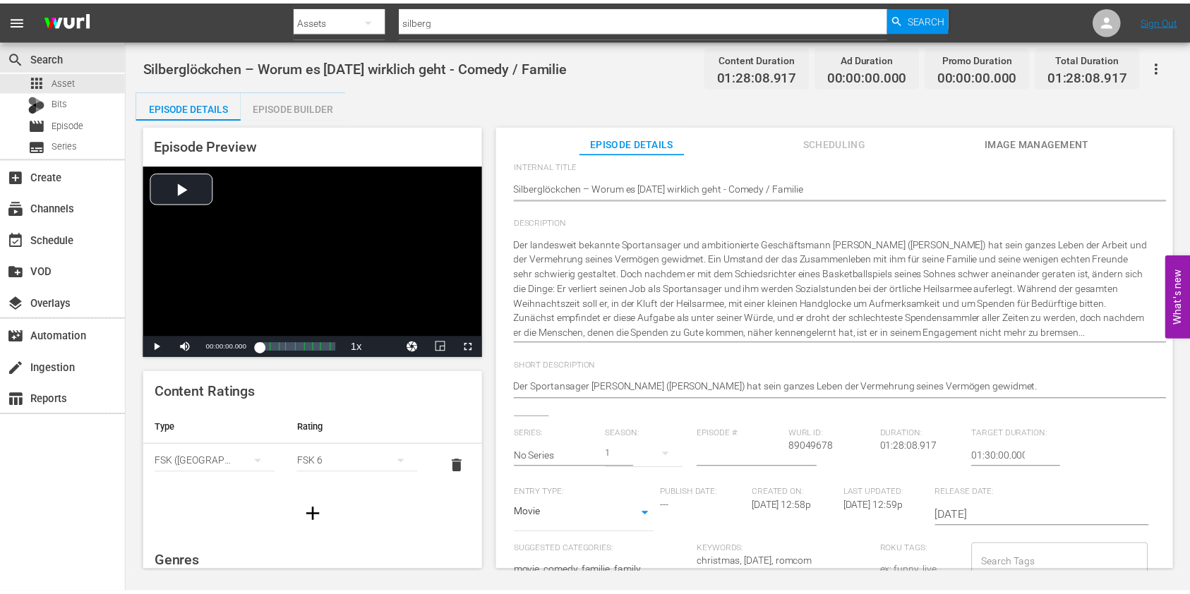
scroll to position [0, 0]
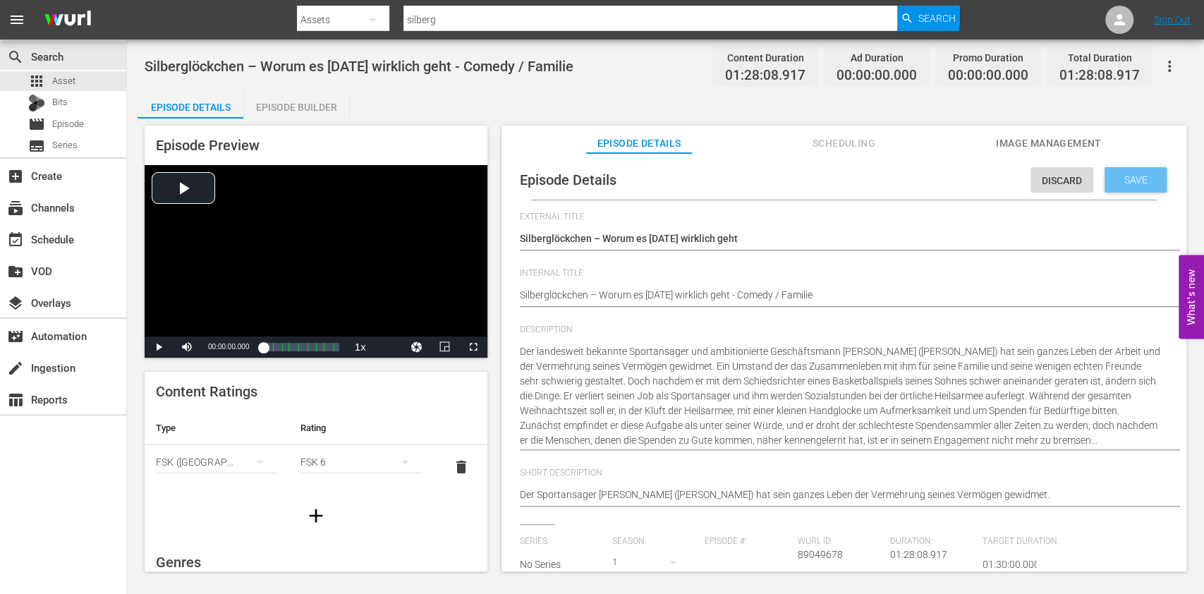
click at [1126, 180] on span "Save" at bounding box center [1136, 179] width 46 height 11
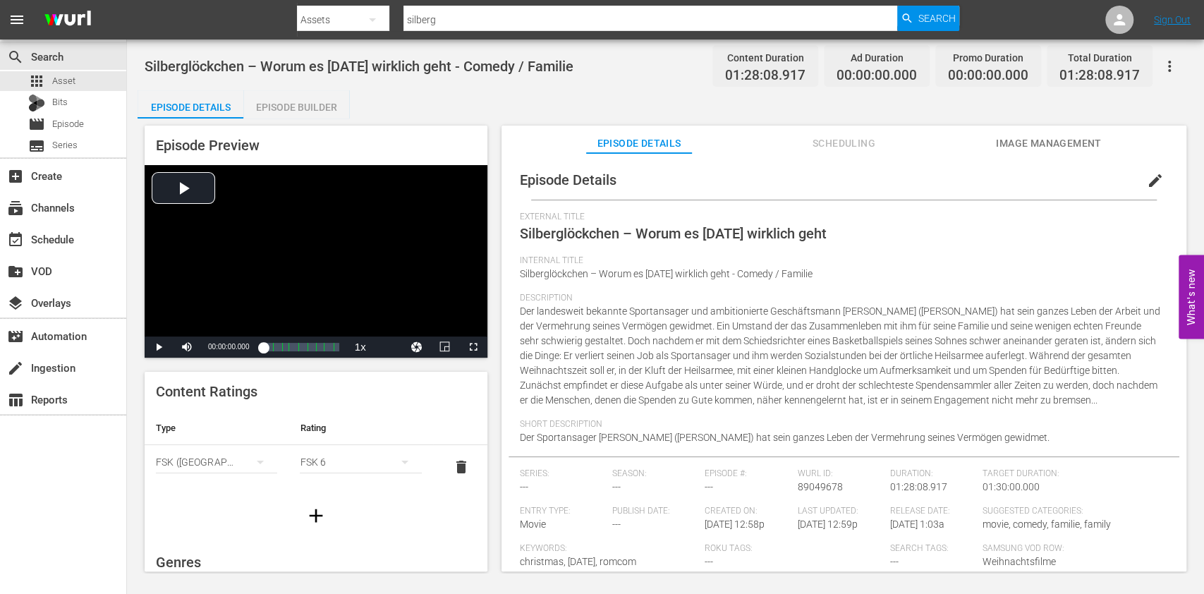
click at [276, 99] on div "Episode Builder" at bounding box center [296, 107] width 106 height 34
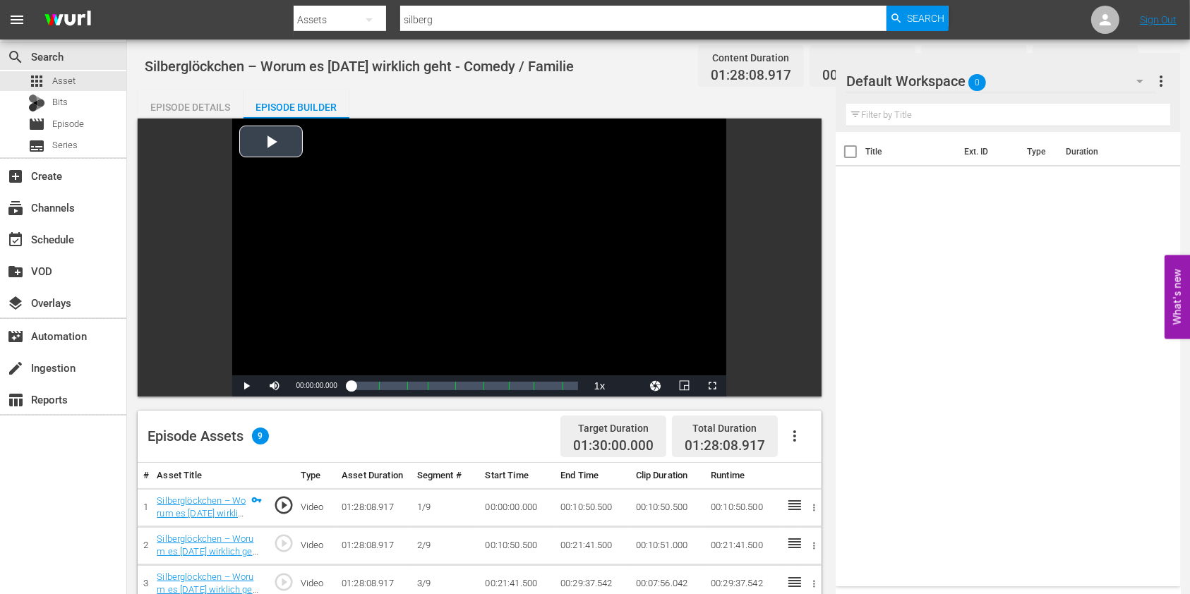
scroll to position [298, 0]
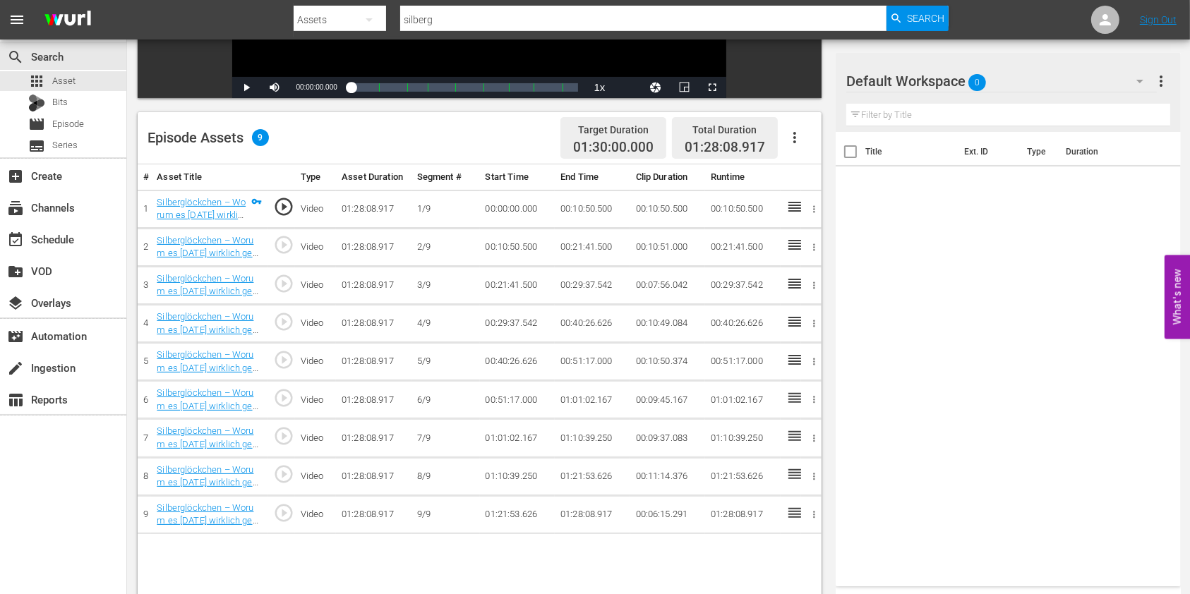
click at [1068, 79] on div "Default Workspace 0" at bounding box center [1001, 81] width 310 height 40
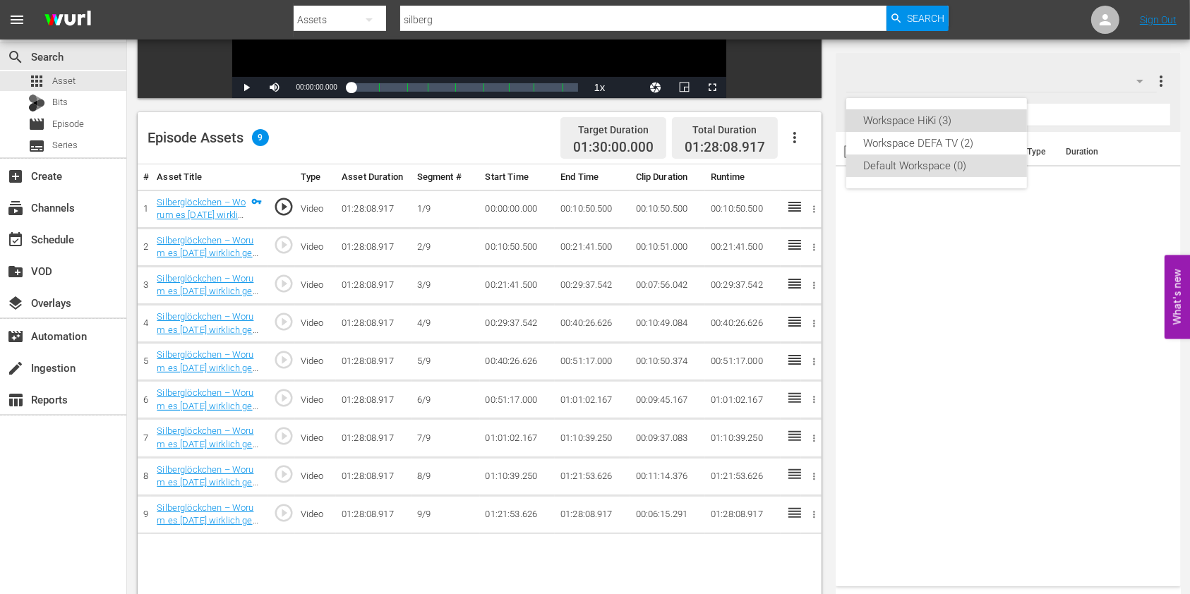
click at [944, 125] on div "Workspace HiKi (3)" at bounding box center [936, 120] width 147 height 23
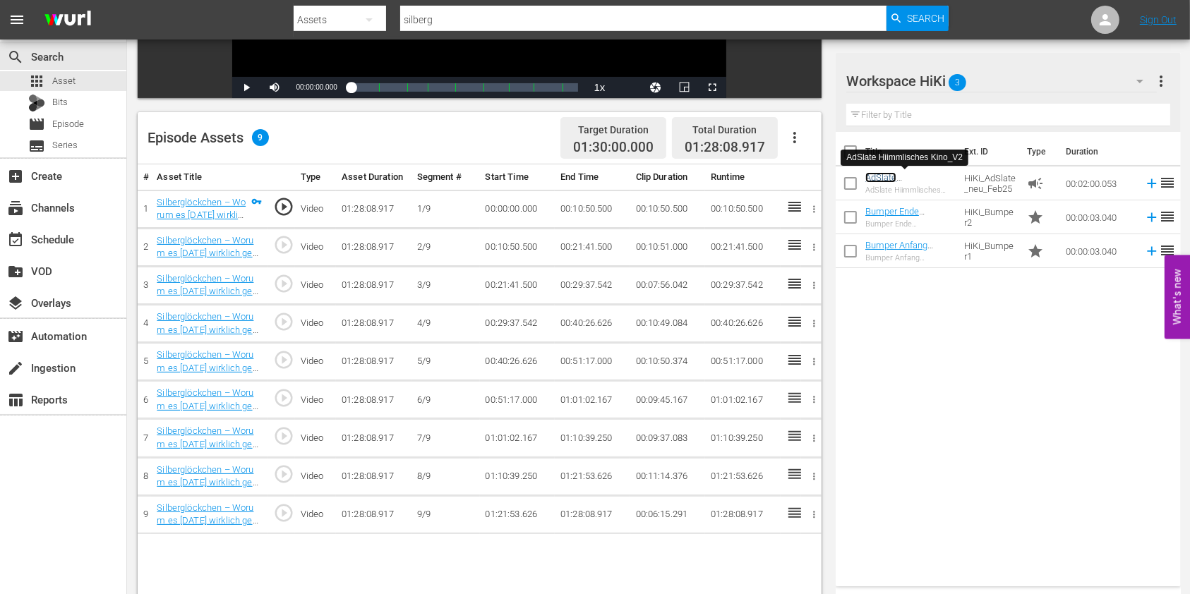
click at [892, 176] on link "AdSlate Hiimmlisches Kino_V2 ohne [PERSON_NAME]" at bounding box center [899, 193] width 68 height 42
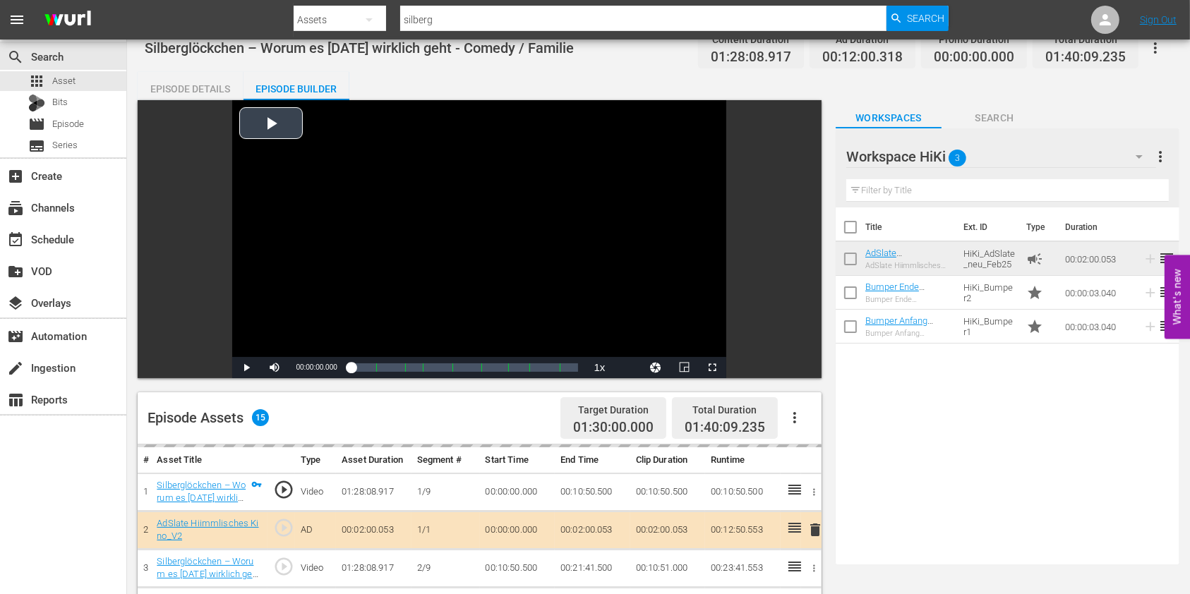
scroll to position [18, 0]
click at [193, 87] on div "Episode Details" at bounding box center [191, 90] width 106 height 34
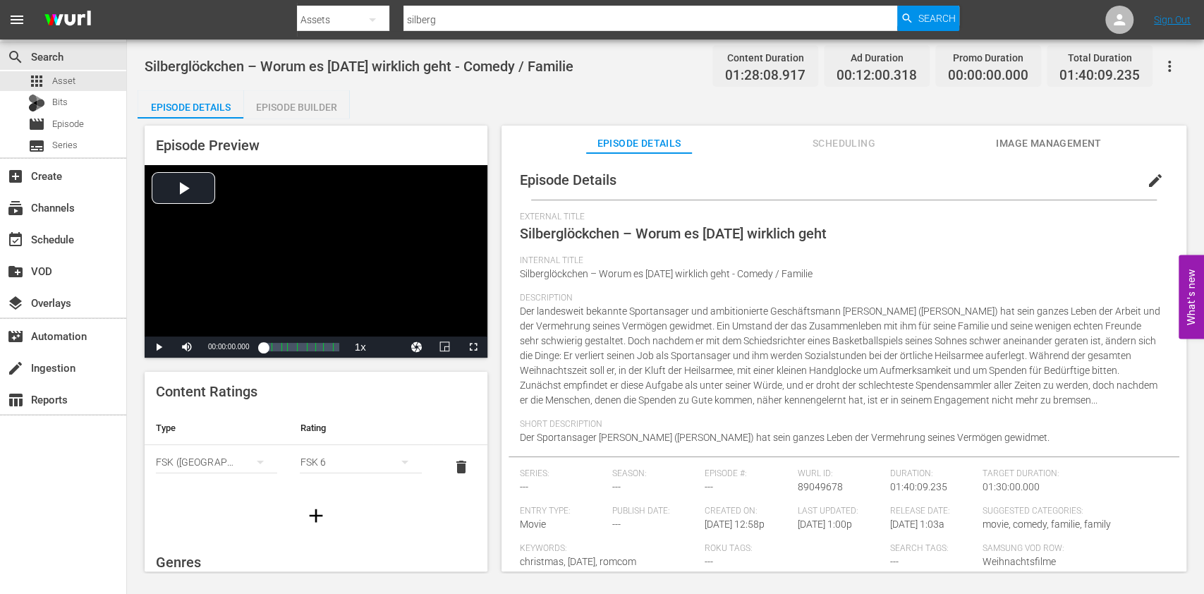
click at [308, 113] on div "Episode Builder" at bounding box center [296, 107] width 106 height 34
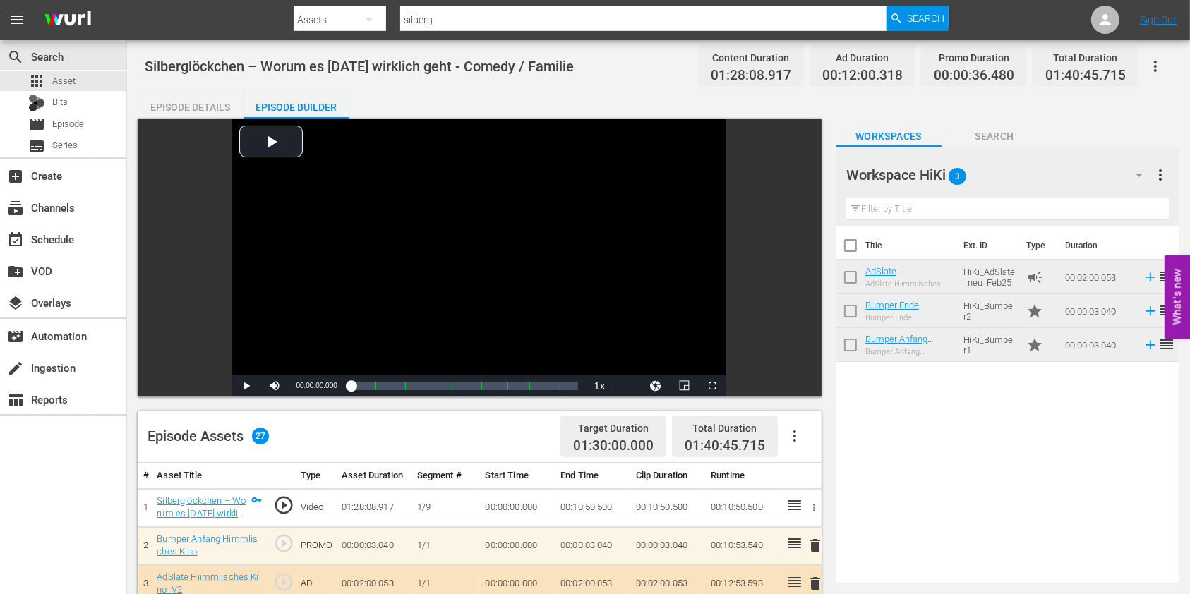
click at [1154, 68] on icon "button" at bounding box center [1155, 66] width 17 height 17
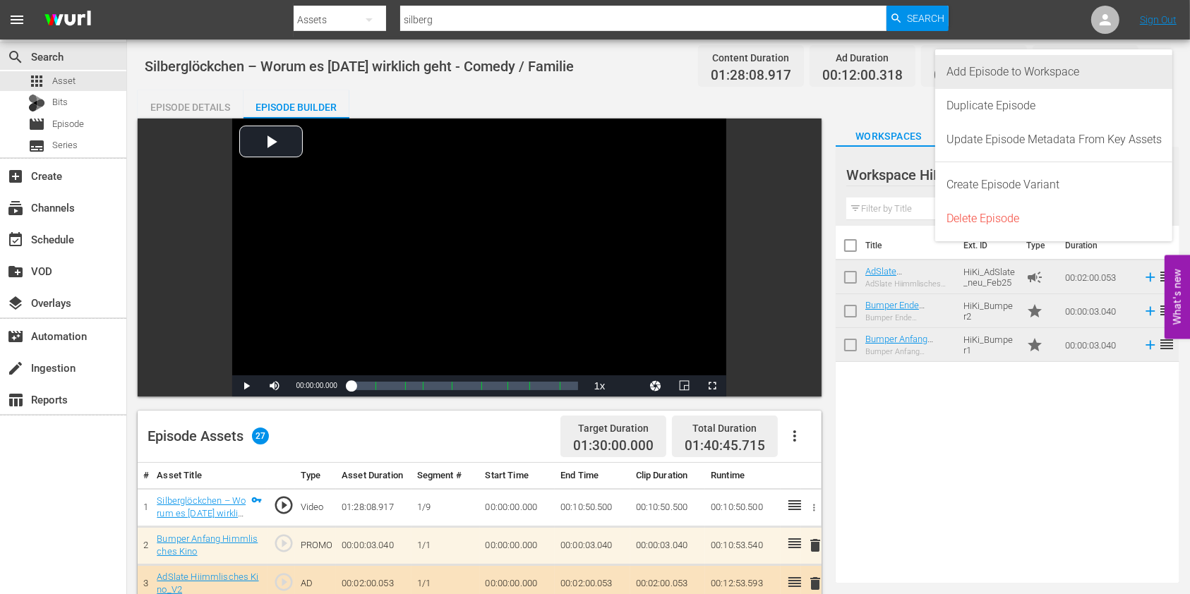
click at [1077, 76] on div "Add Episode to Workspace" at bounding box center [1053, 72] width 215 height 34
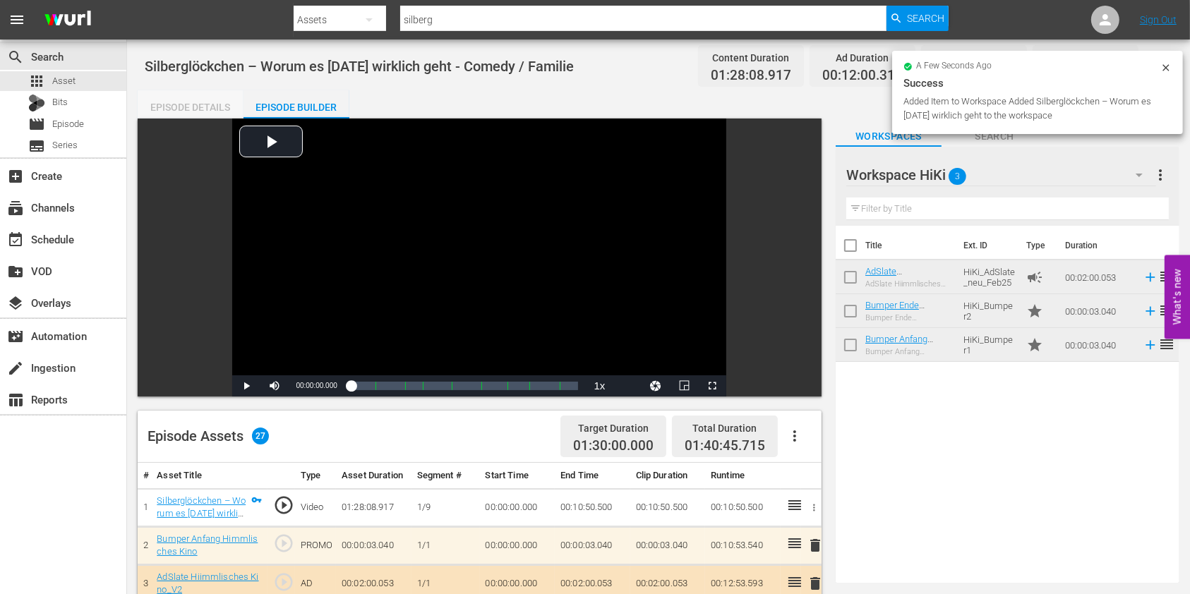
click at [168, 99] on div "Episode Details" at bounding box center [191, 107] width 106 height 34
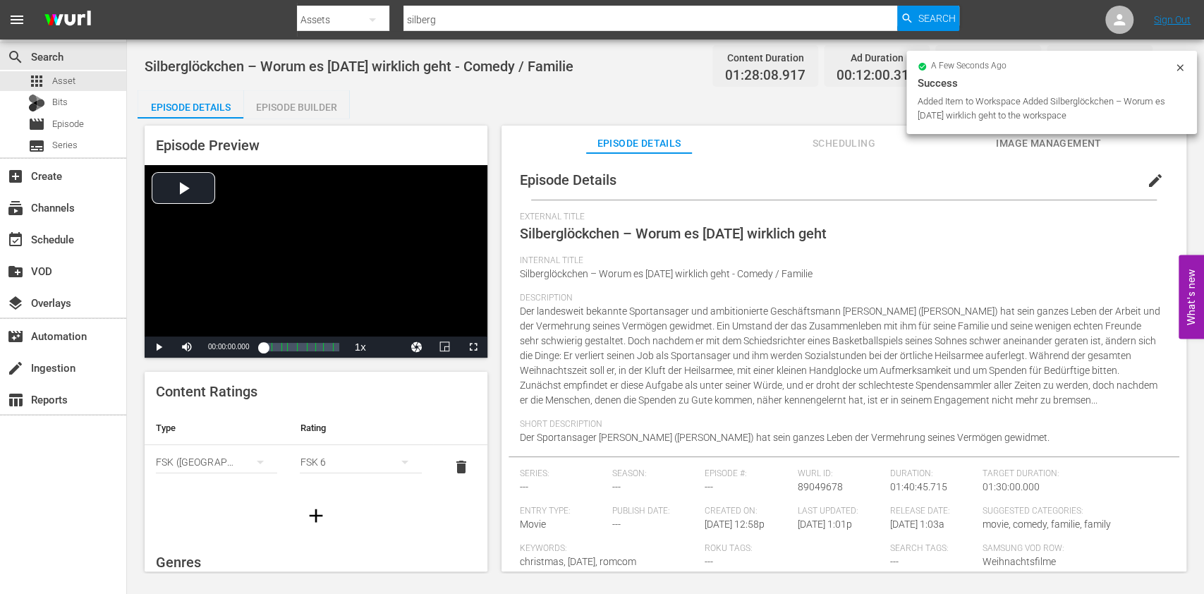
click at [829, 152] on button "Scheduling" at bounding box center [844, 140] width 106 height 28
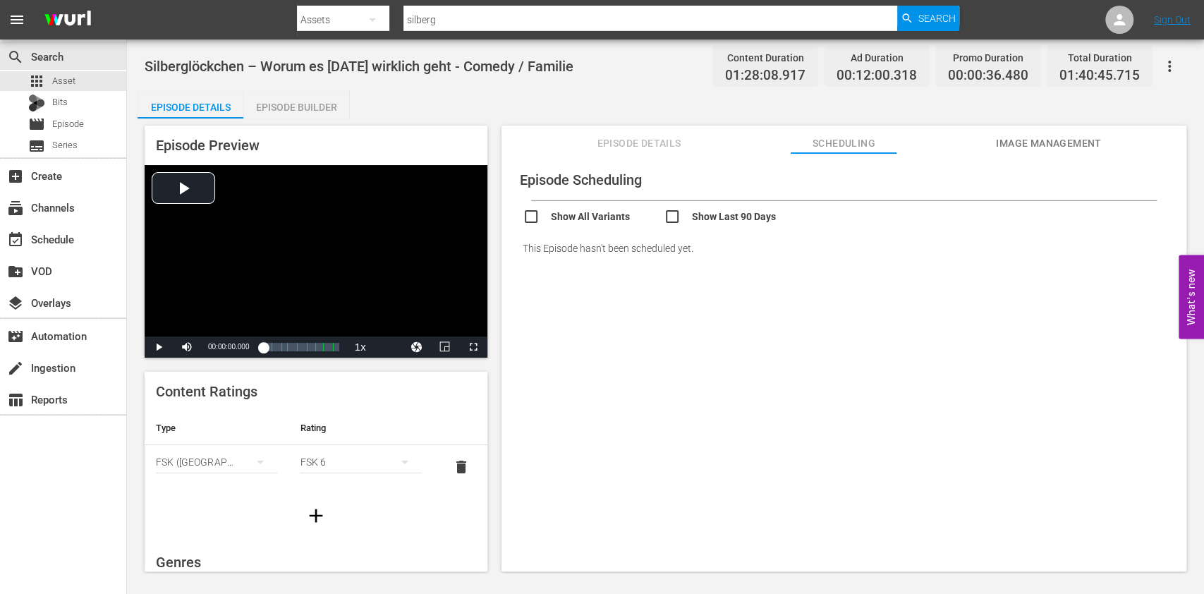
click at [672, 141] on span "Episode Details" at bounding box center [639, 144] width 106 height 18
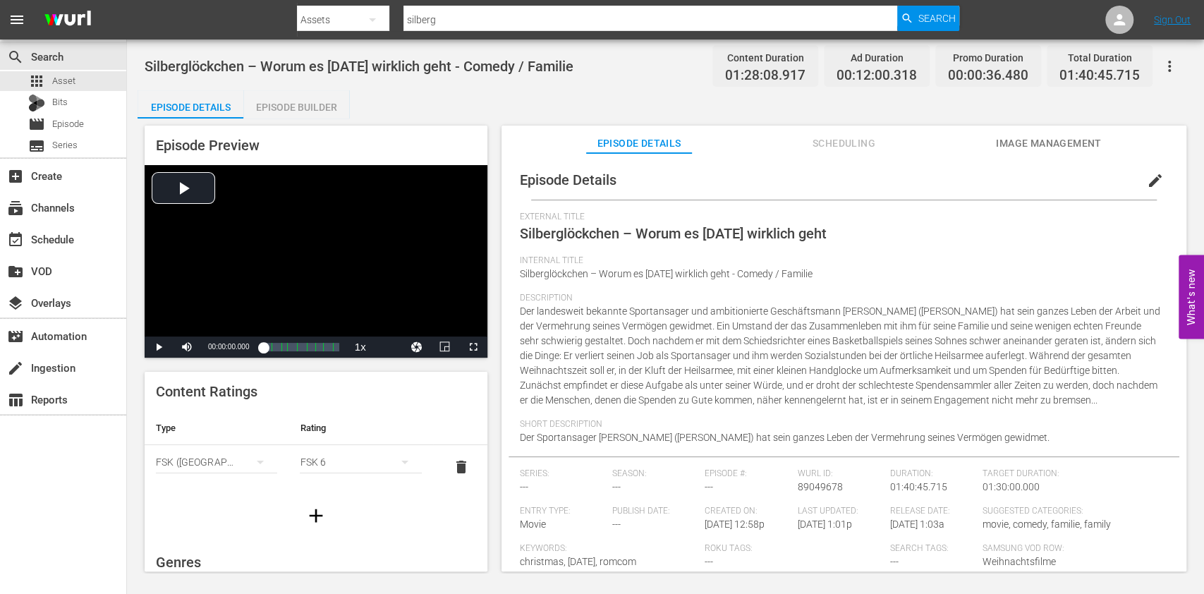
click at [1085, 143] on span "Image Management" at bounding box center [1049, 144] width 106 height 18
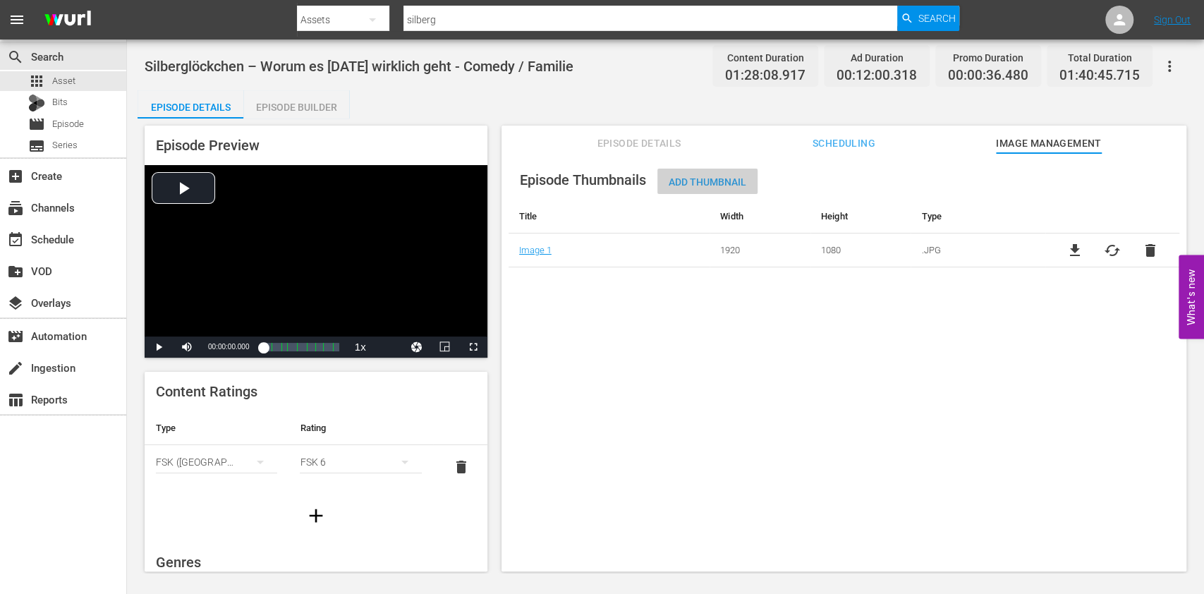
click at [701, 186] on span "Add Thumbnail" at bounding box center [708, 181] width 100 height 11
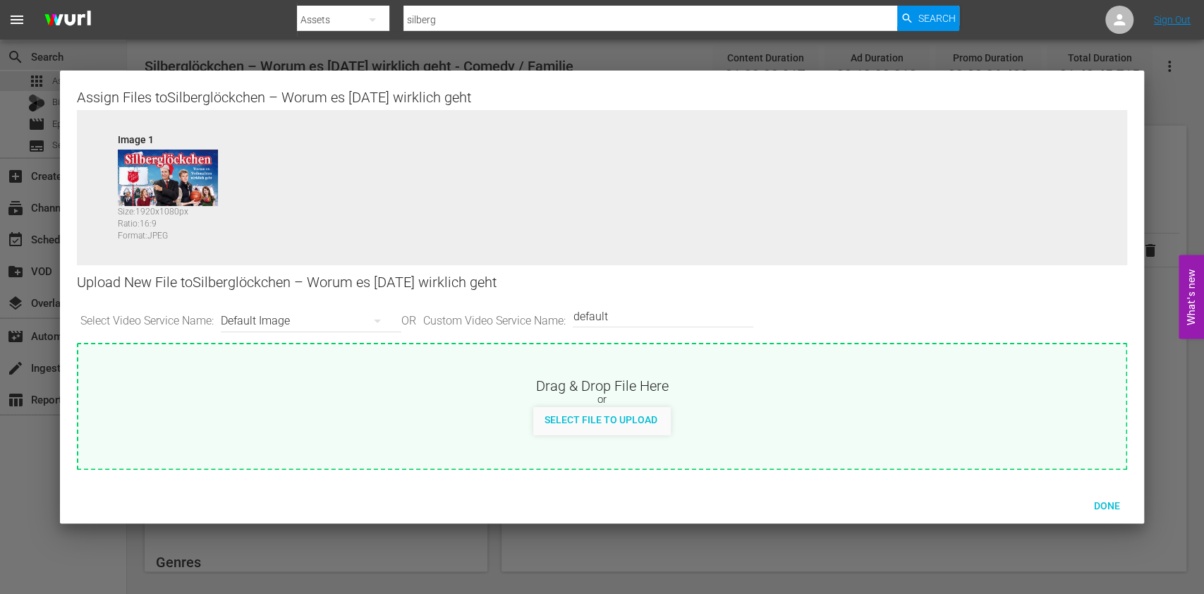
click at [292, 319] on div "Default Image" at bounding box center [308, 321] width 174 height 40
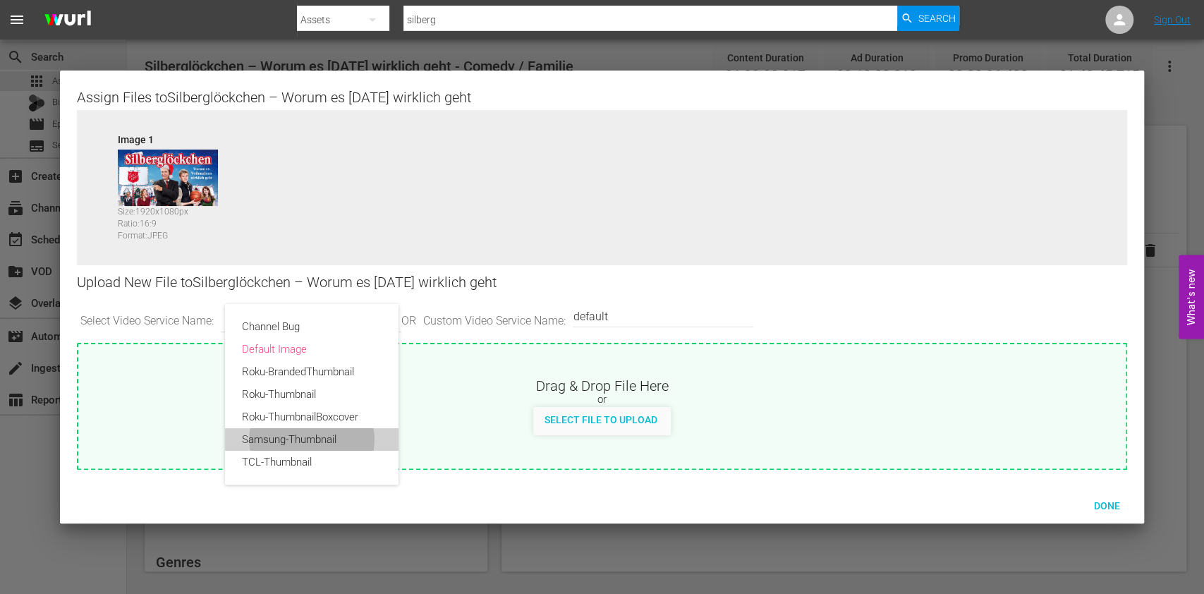
click at [316, 435] on div "Samsung-Thumbnail" at bounding box center [312, 439] width 140 height 23
type input "Samsung-Thumbnail"
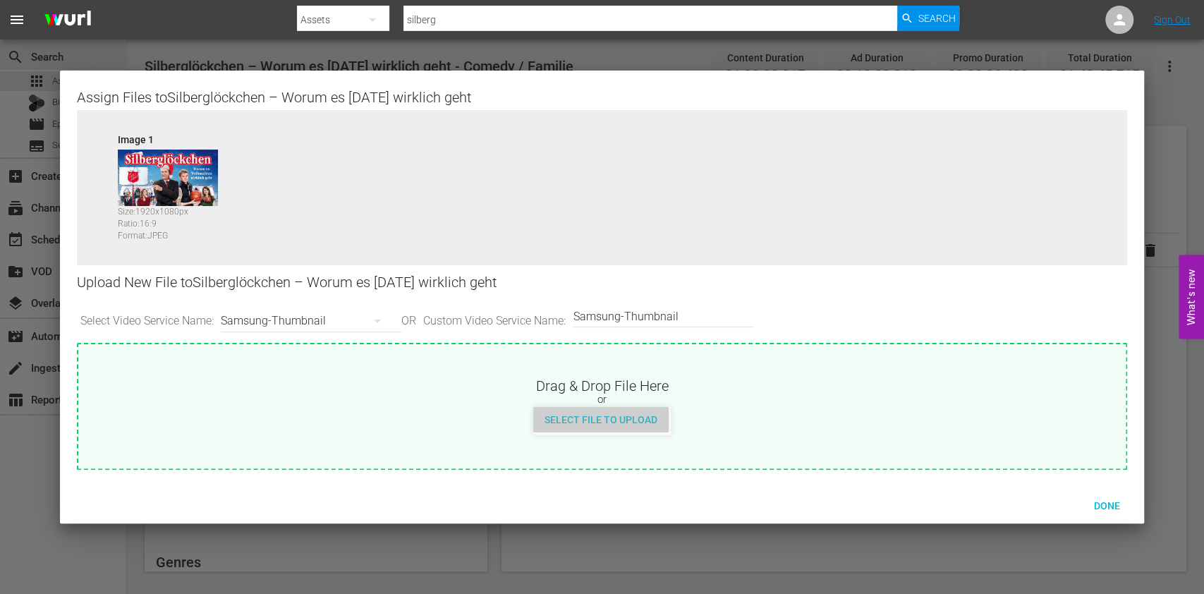
click at [638, 419] on span "Select File to Upload" at bounding box center [600, 419] width 135 height 11
type input "C:\fakepath\VOD-ARD Plus WDR-Silberglöckchen-2000x3000.jpg"
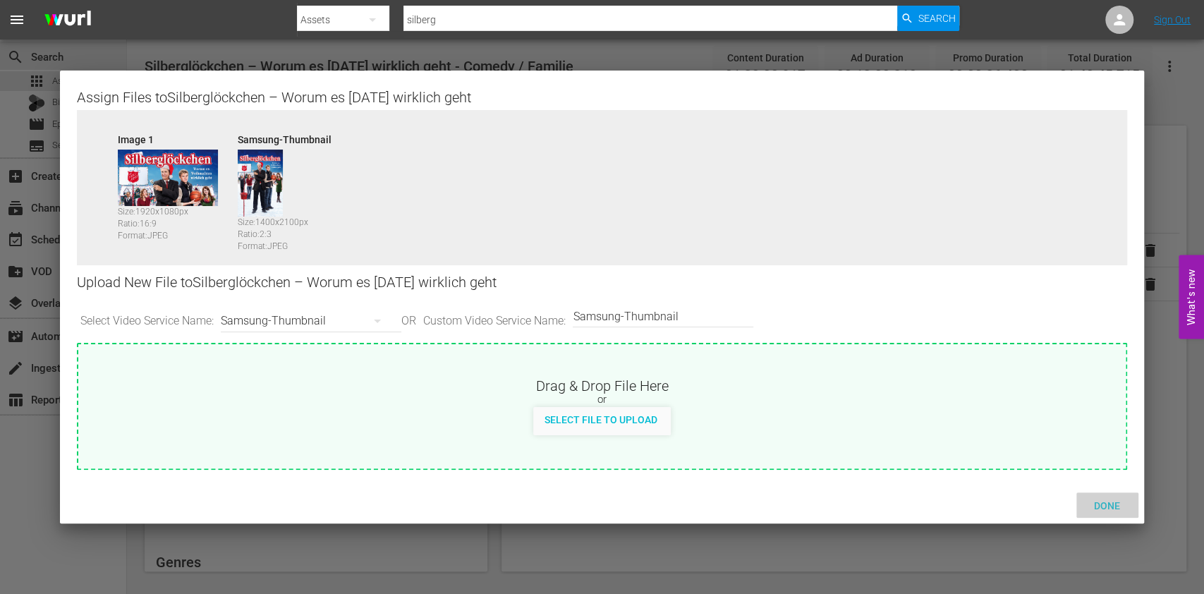
click at [1077, 497] on div "Done" at bounding box center [1108, 506] width 62 height 26
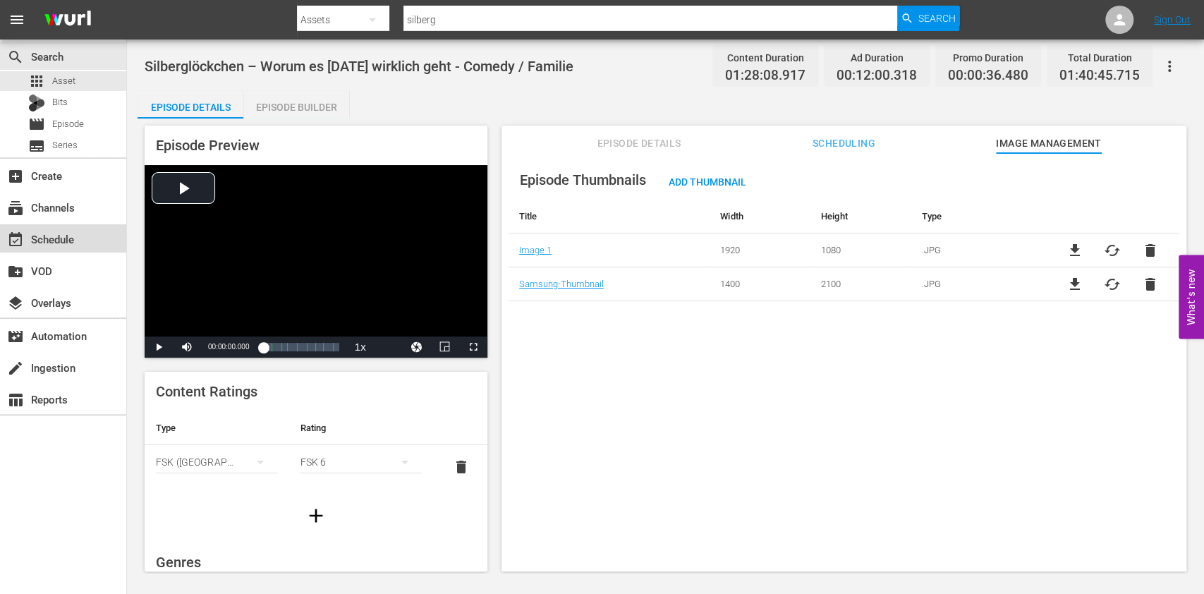
click at [92, 244] on div "event_available Schedule" at bounding box center [63, 238] width 126 height 28
